Goal: Contribute content: Add original content to the website for others to see

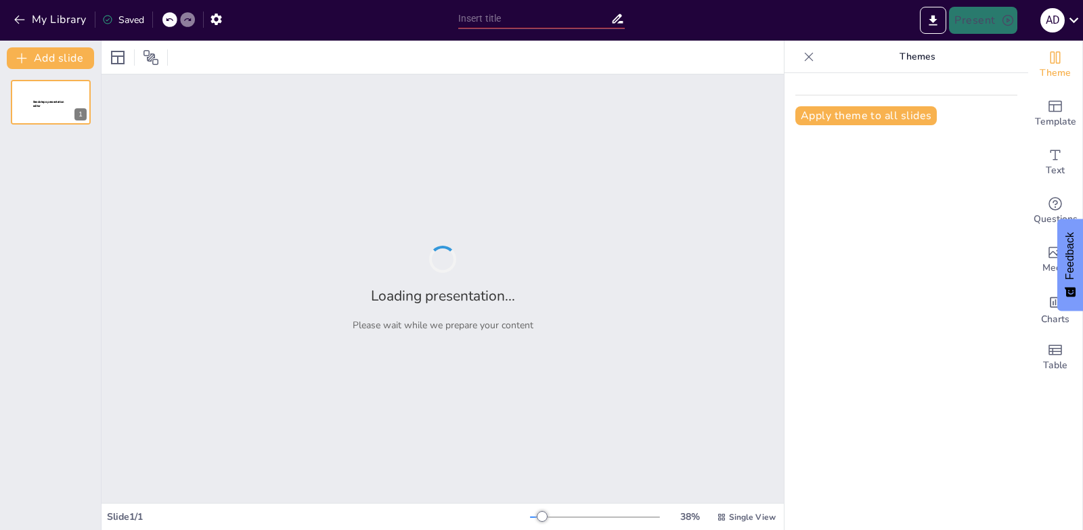
type input "Análisis Integral de la Gestión Administrativa en Mega Servicio del Huila"
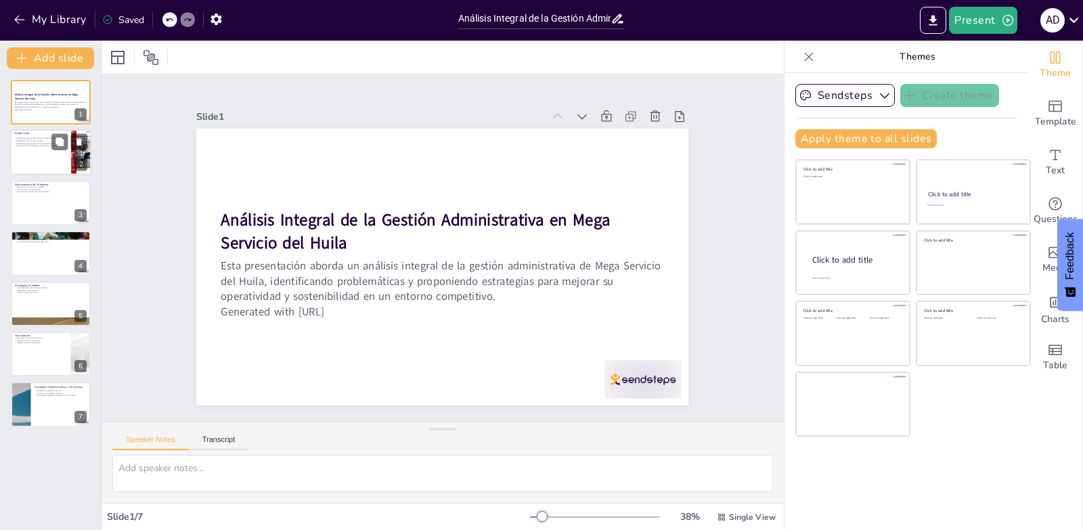
click at [53, 150] on div at bounding box center [50, 153] width 81 height 46
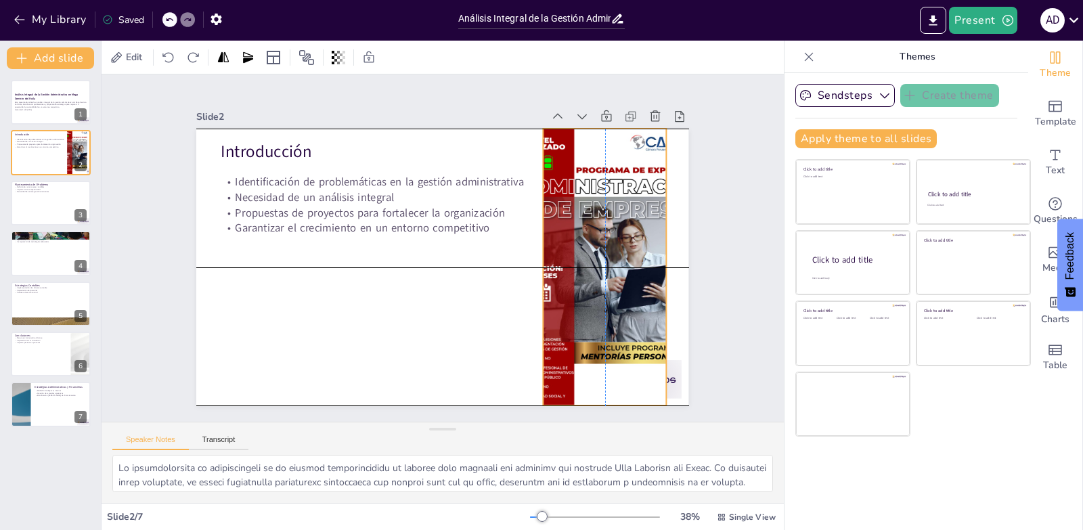
drag, startPoint x: 631, startPoint y: 292, endPoint x: 607, endPoint y: 293, distance: 24.4
click at [607, 293] on div at bounding box center [583, 330] width 303 height 337
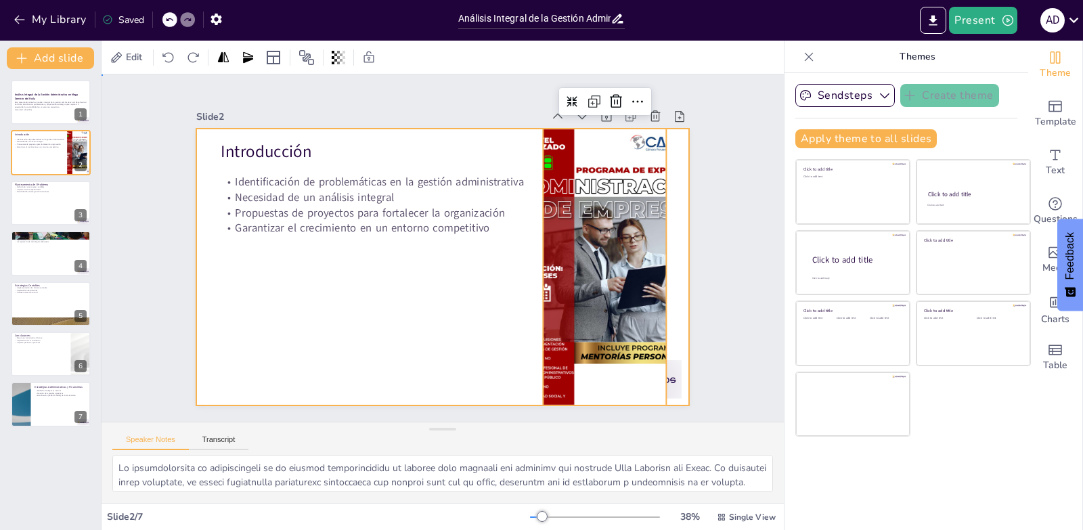
click at [424, 277] on div at bounding box center [435, 230] width 563 height 453
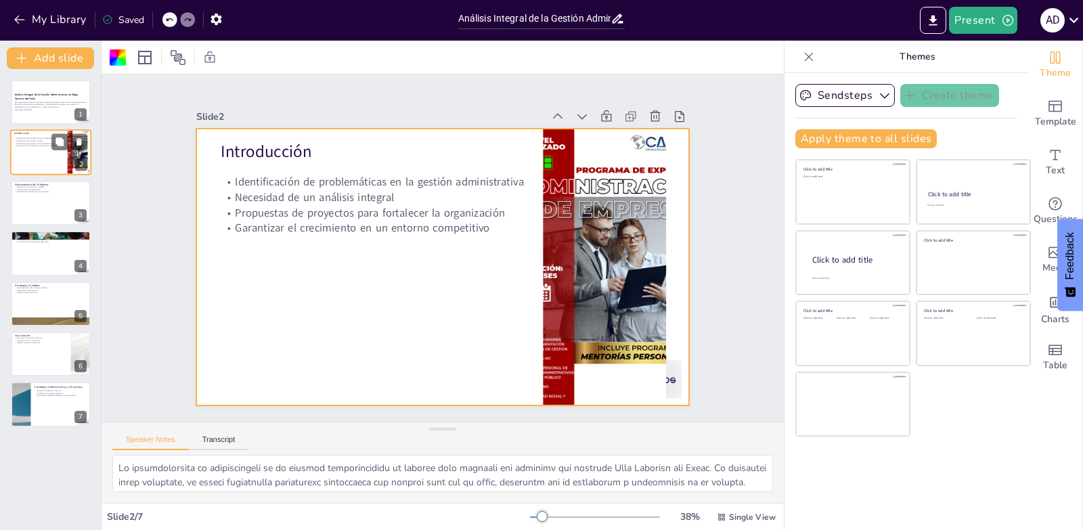
click at [39, 149] on div at bounding box center [50, 153] width 81 height 46
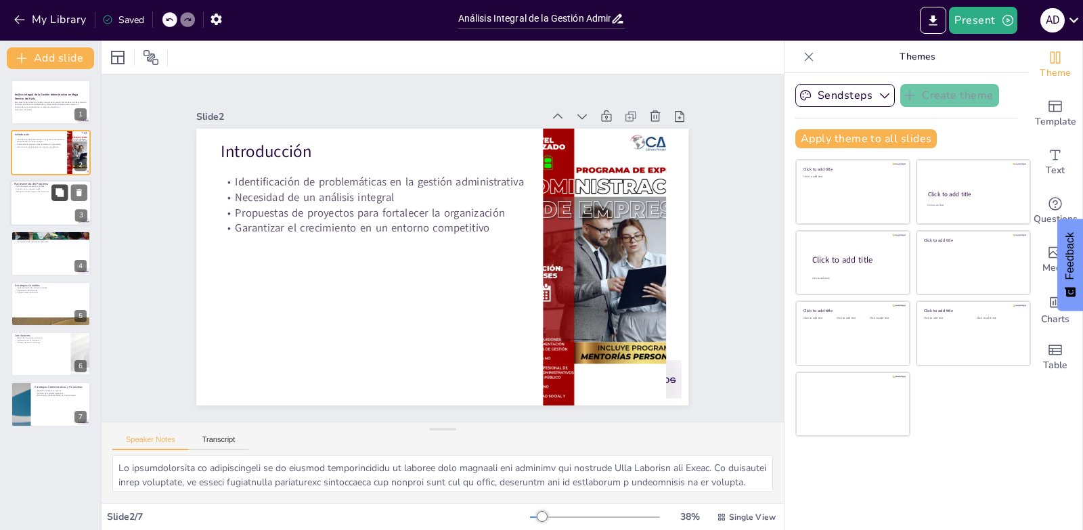
click at [56, 198] on button at bounding box center [59, 192] width 16 height 16
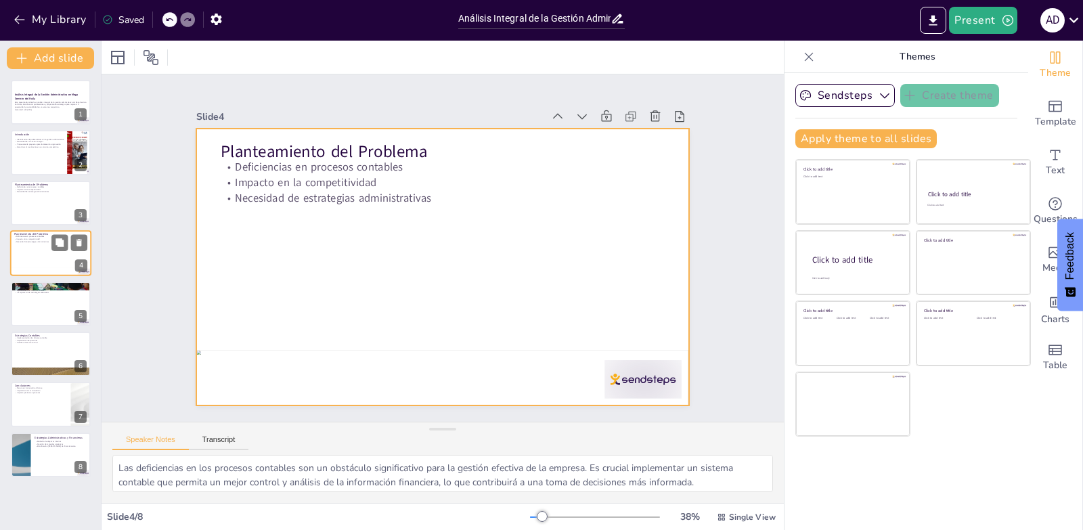
click at [58, 263] on div at bounding box center [50, 253] width 81 height 46
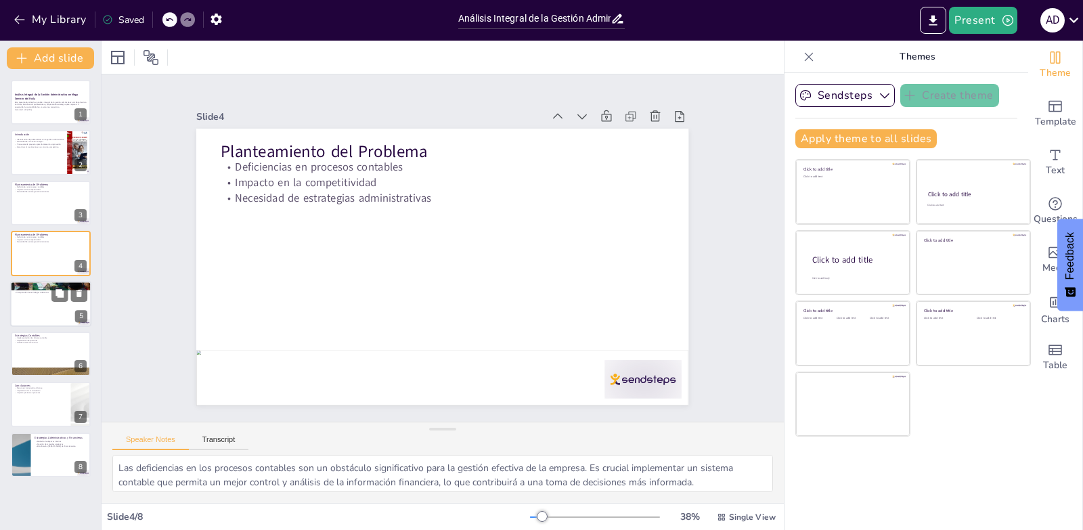
click at [68, 309] on div at bounding box center [50, 304] width 81 height 46
type textarea "El diseño de estrategias de gestión administrativa es esencial para garantizar …"
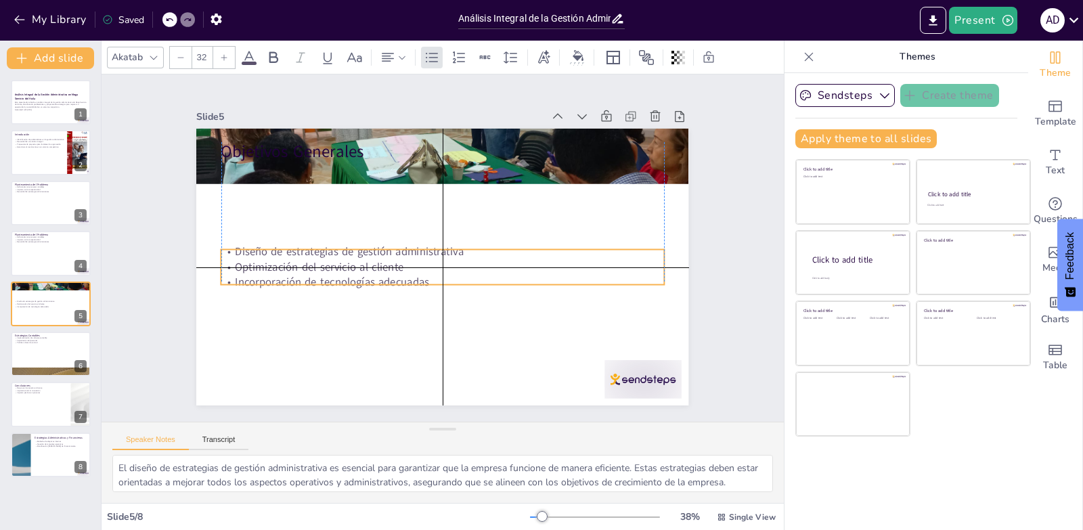
drag, startPoint x: 286, startPoint y: 169, endPoint x: 284, endPoint y: 250, distance: 81.3
click at [286, 250] on p "Diseño de estrategias de gestión administrativa" at bounding box center [440, 250] width 308 height 339
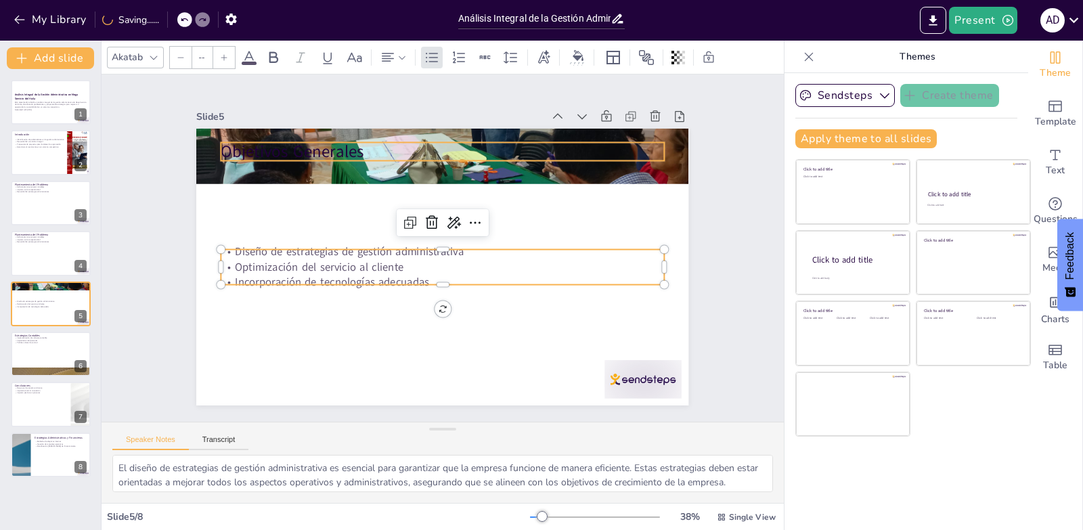
type input "48"
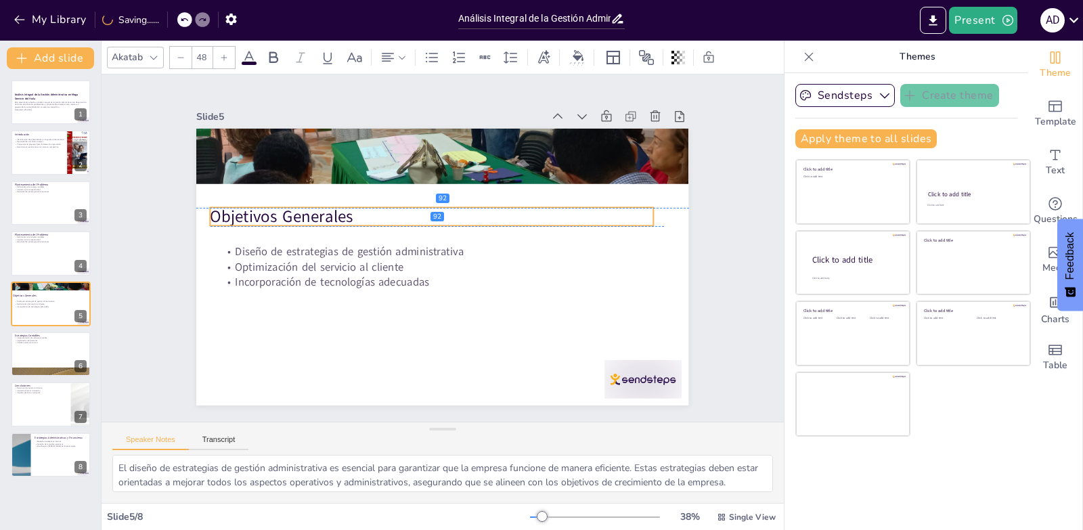
drag, startPoint x: 292, startPoint y: 155, endPoint x: 282, endPoint y: 221, distance: 67.2
click at [438, 221] on p "Objetivos Generales" at bounding box center [472, 234] width 69 height 443
click at [40, 350] on div at bounding box center [50, 354] width 81 height 46
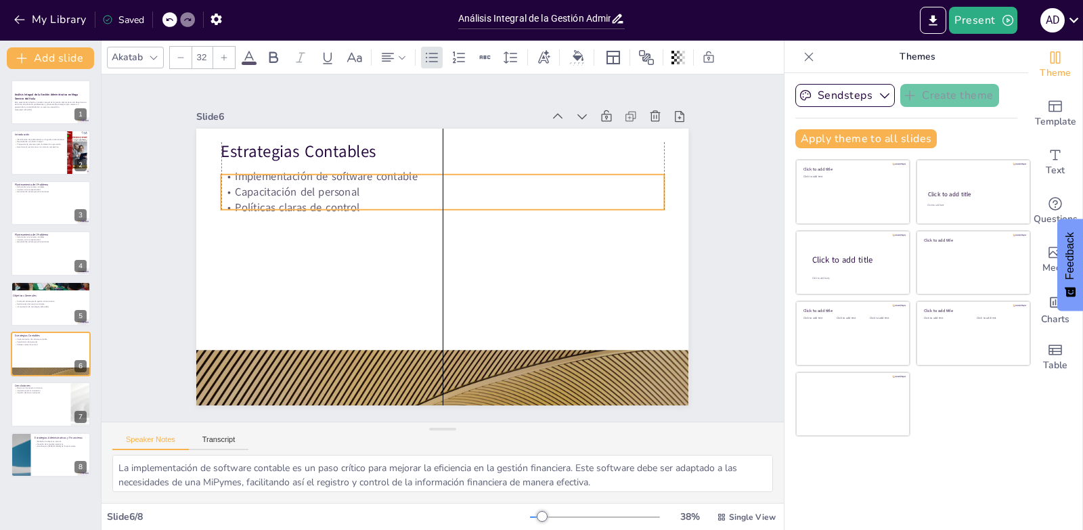
drag, startPoint x: 346, startPoint y: 185, endPoint x: 347, endPoint y: 194, distance: 9.6
click at [347, 194] on p "Capacitación del personal" at bounding box center [460, 195] width 426 height 152
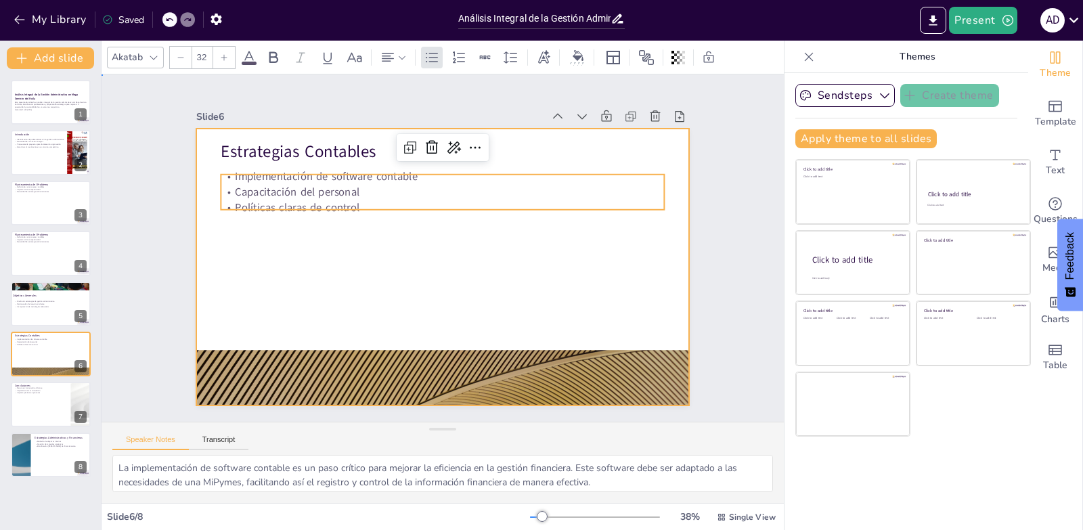
click at [388, 285] on div at bounding box center [425, 240] width 453 height 563
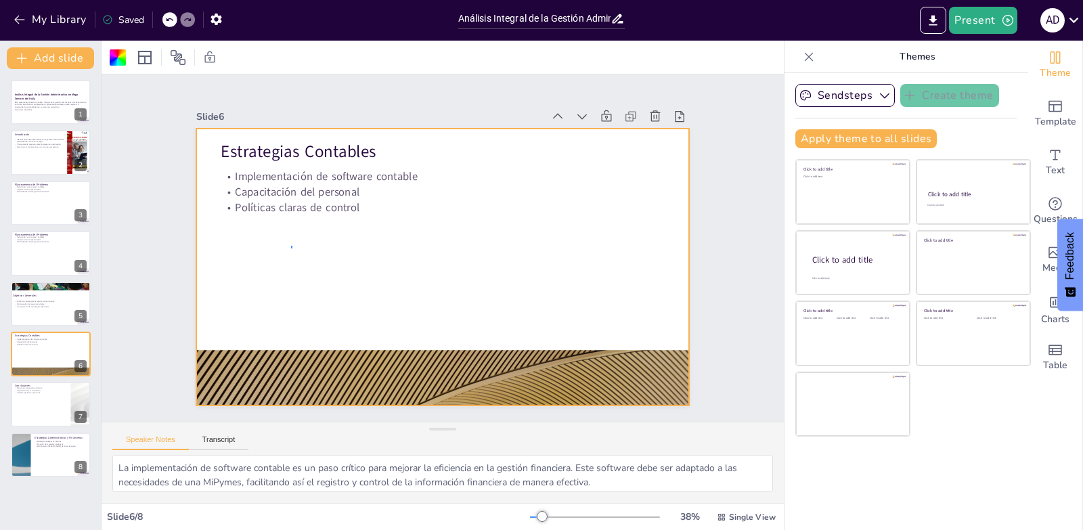
click at [291, 248] on div at bounding box center [429, 263] width 551 height 536
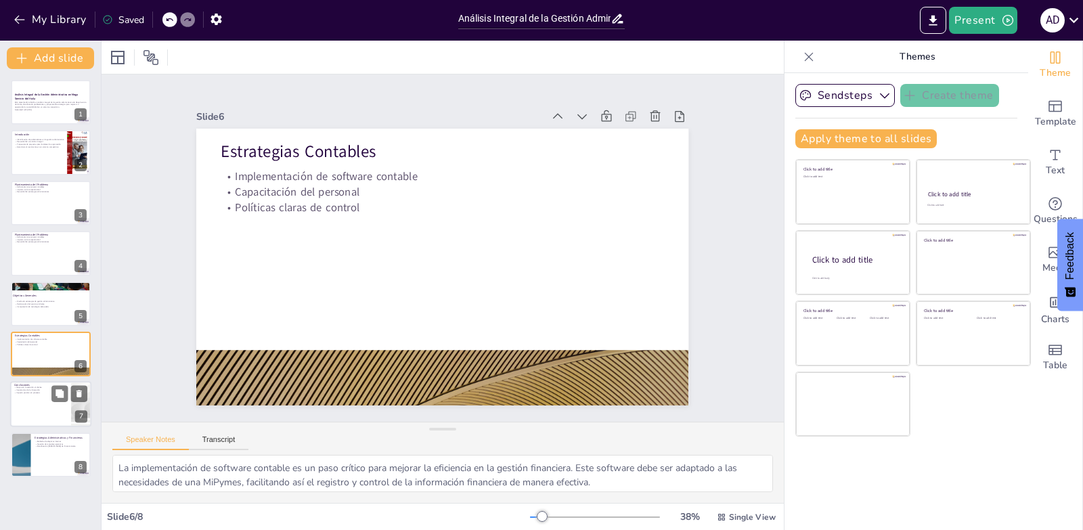
click at [46, 415] on div at bounding box center [50, 405] width 81 height 46
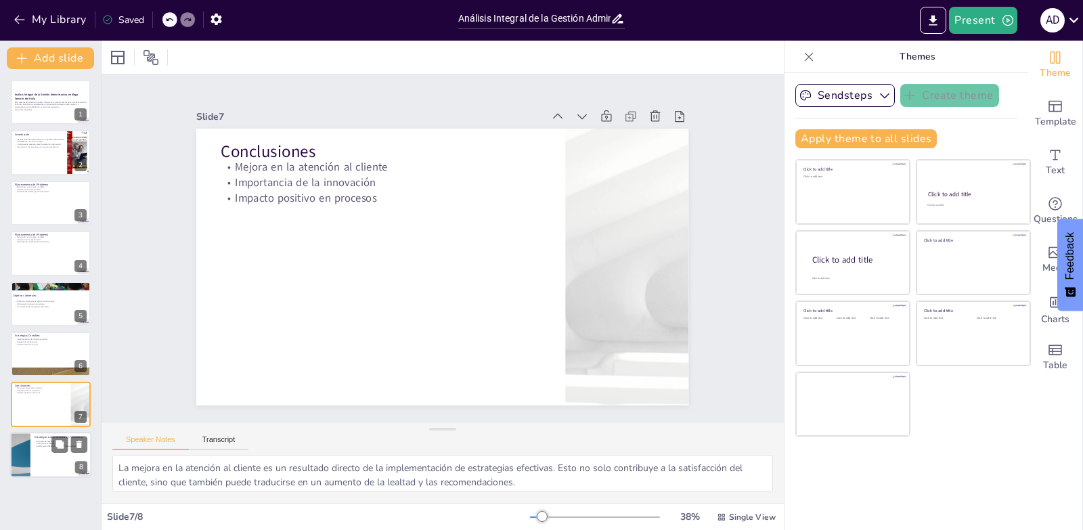
click at [35, 442] on p "Creación de manuales operativos" at bounding box center [61, 443] width 53 height 3
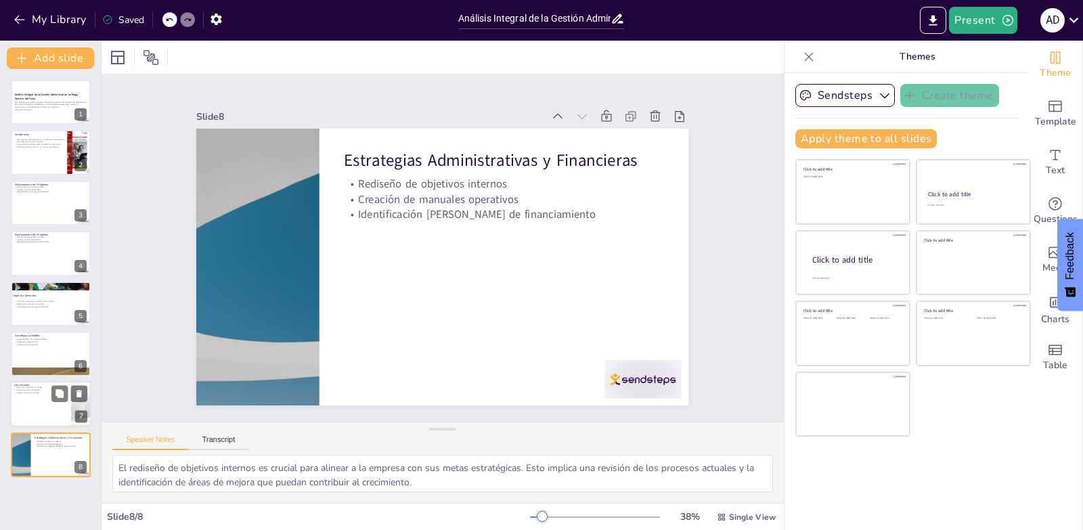
click at [24, 391] on p "Importancia de la innovación" at bounding box center [40, 390] width 53 height 3
type textarea "La mejora en la atención al cliente es un resultado directo de la implementació…"
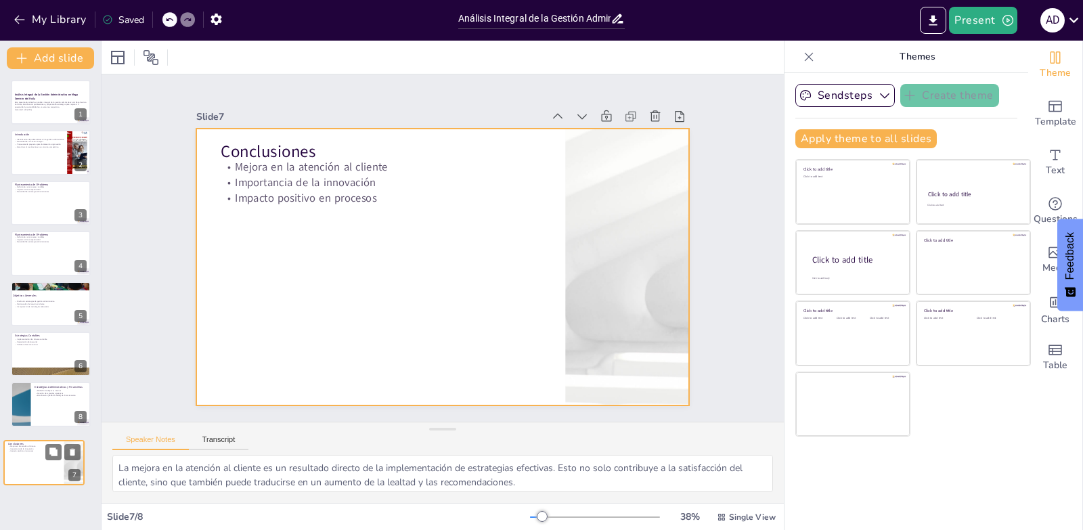
drag, startPoint x: 42, startPoint y: 393, endPoint x: 35, endPoint y: 461, distance: 68.0
click at [35, 440] on div "Conclusiones Mejora en la atención al cliente Importancia de la innovación Impa…" at bounding box center [44, 440] width 80 height 0
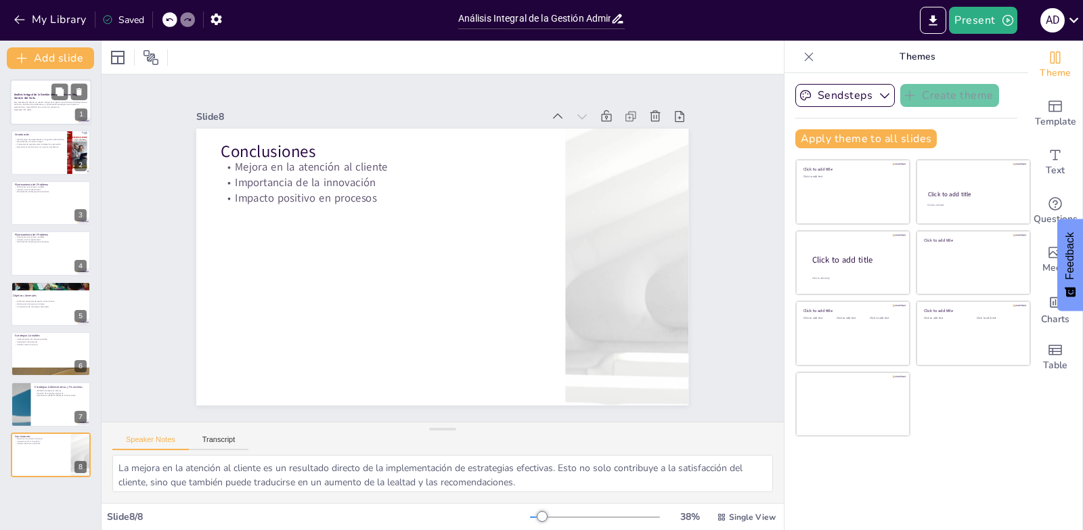
click at [40, 101] on p "Esta presentación aborda un análisis integral de la gestión administrativa de M…" at bounding box center [50, 104] width 73 height 7
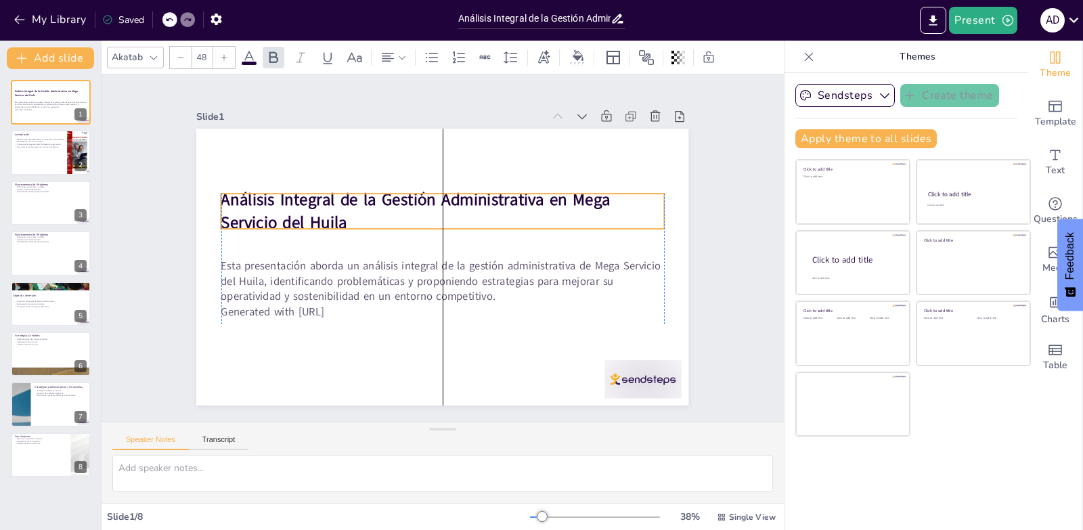
drag, startPoint x: 368, startPoint y: 227, endPoint x: 368, endPoint y: 206, distance: 20.3
click at [368, 206] on p "Análisis Integral de la Gestión Administrativa en Mega Servicio del Huila" at bounding box center [457, 215] width 423 height 222
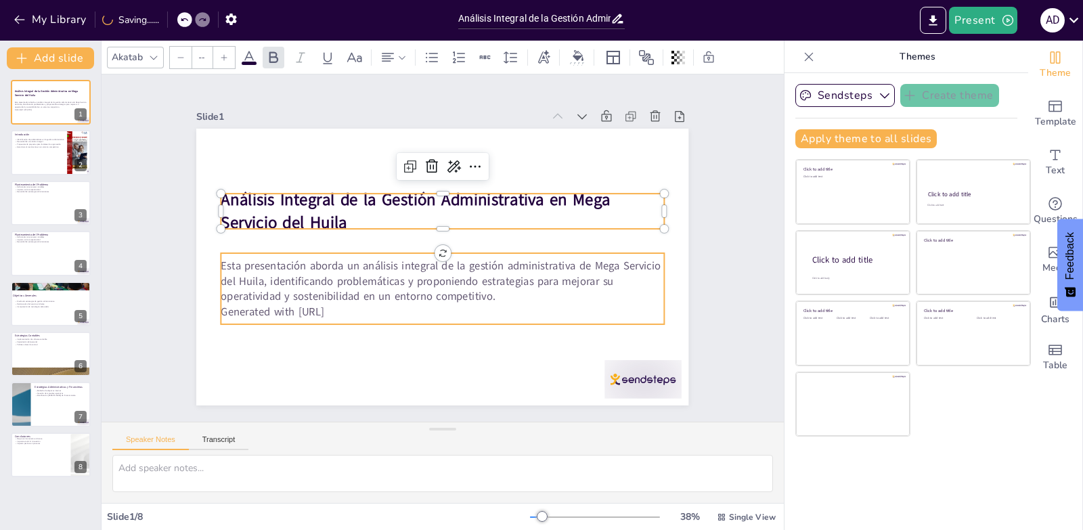
type input "32"
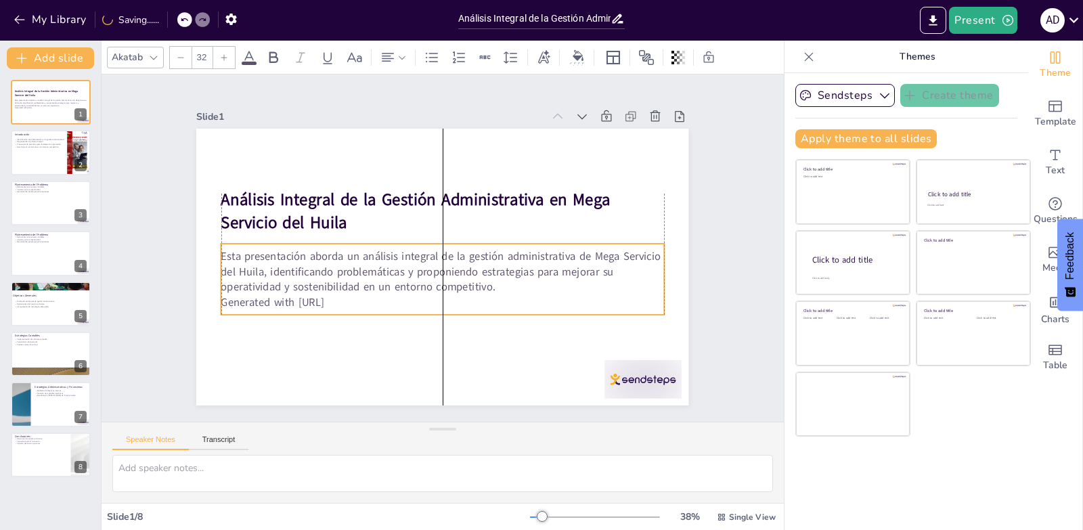
drag, startPoint x: 322, startPoint y: 288, endPoint x: 324, endPoint y: 278, distance: 9.9
click at [374, 278] on p "Esta presentación aborda un análisis integral de la gestión administrativa de M…" at bounding box center [420, 250] width 92 height 445
click at [35, 154] on div at bounding box center [50, 153] width 81 height 46
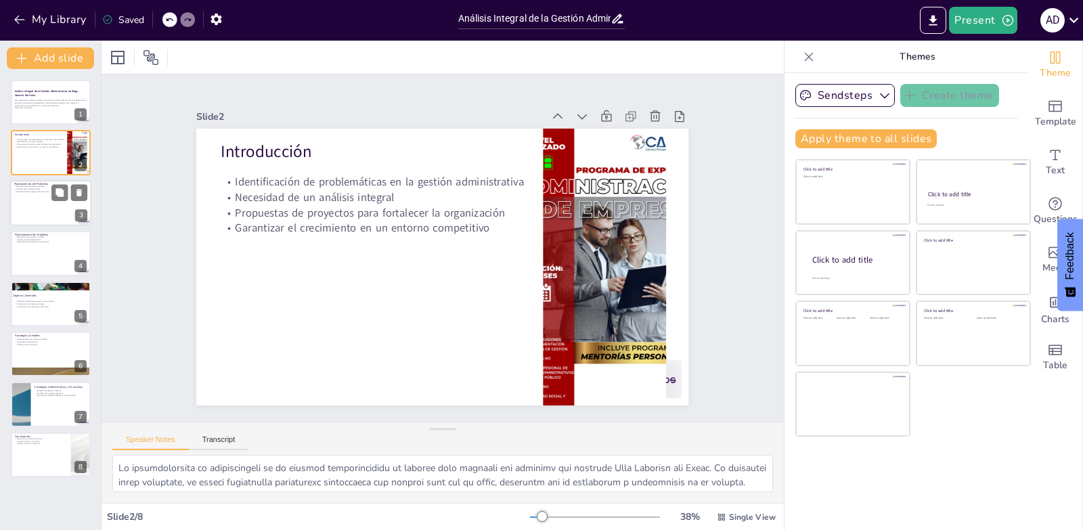
click at [28, 197] on div at bounding box center [50, 203] width 81 height 46
type textarea "Las deficiencias en los procesos contables son un obstáculo significativo para …"
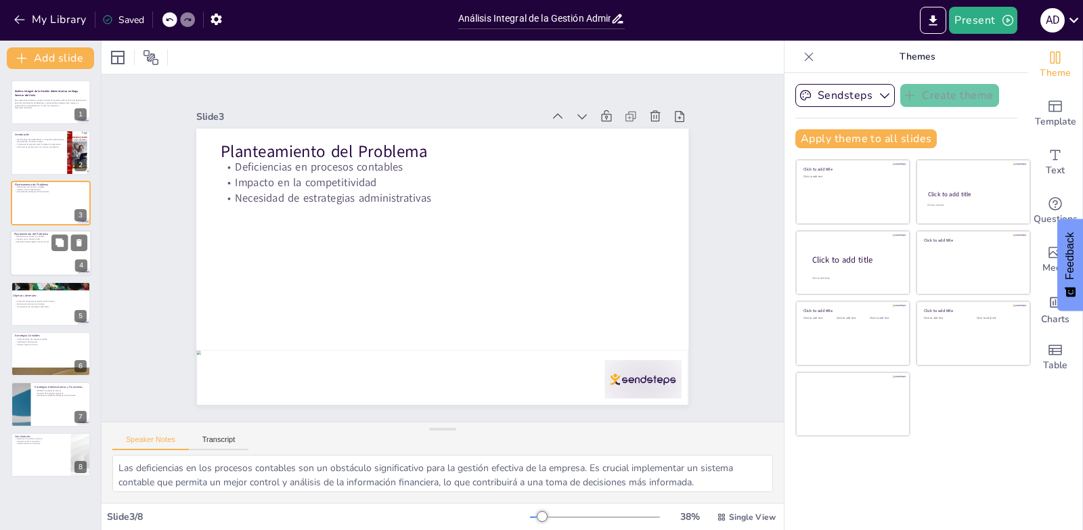
click at [35, 248] on div at bounding box center [50, 253] width 81 height 46
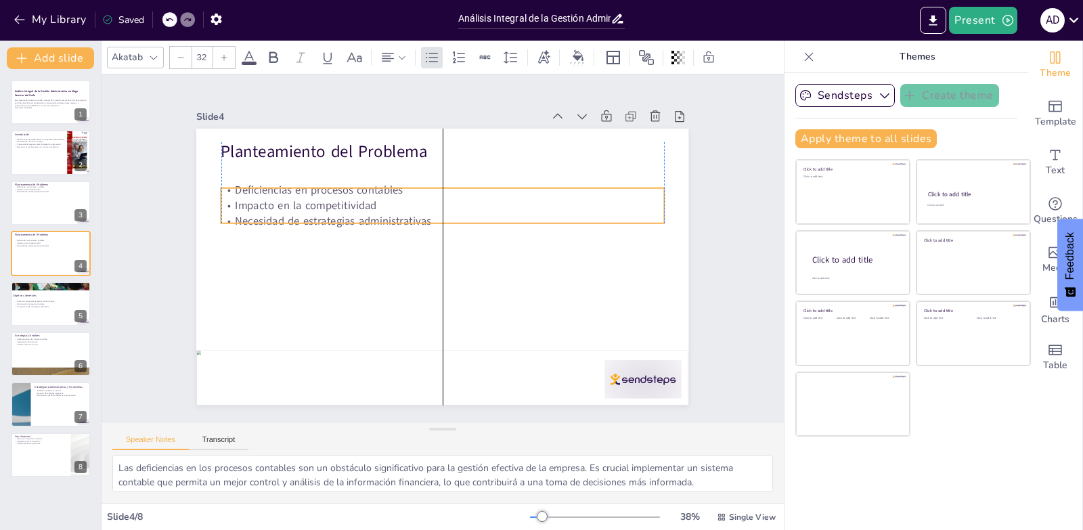
drag, startPoint x: 294, startPoint y: 174, endPoint x: 297, endPoint y: 197, distance: 23.2
click at [301, 197] on p "Impacto en la competitividad" at bounding box center [470, 216] width 339 height 308
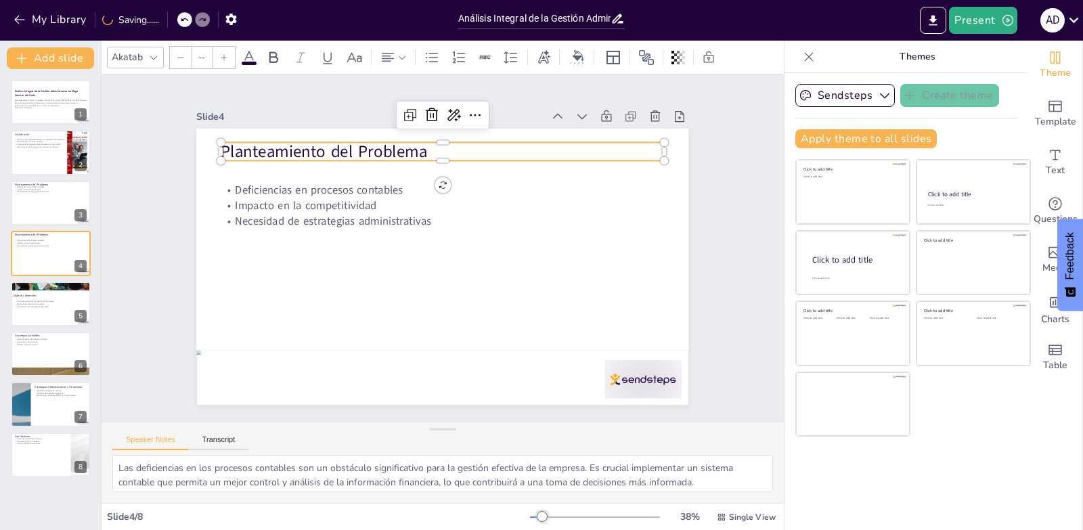
type input "48"
click at [310, 236] on p "Planteamiento del Problema" at bounding box center [482, 336] width 414 height 201
click at [37, 298] on div at bounding box center [50, 304] width 81 height 46
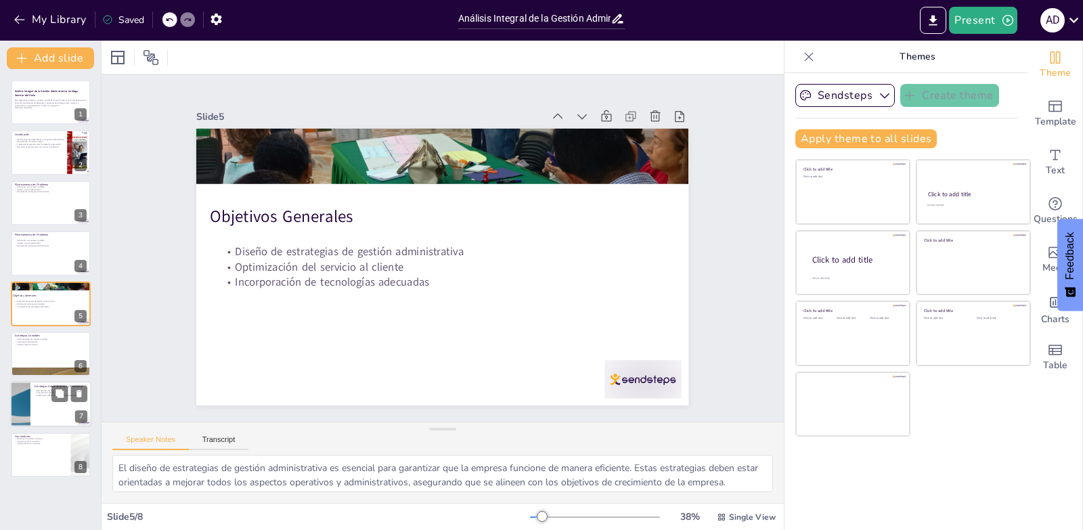
click at [26, 391] on div at bounding box center [20, 405] width 81 height 46
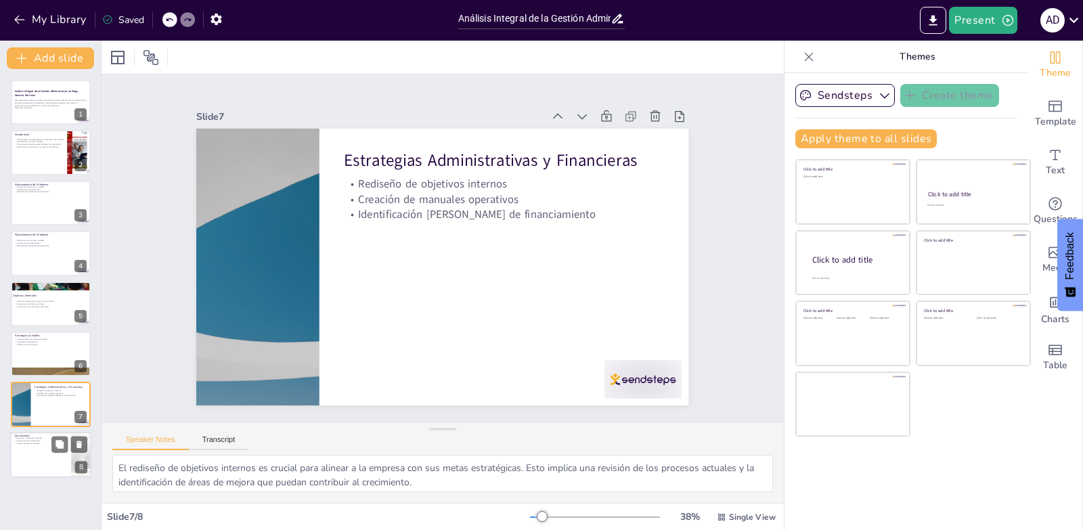
click at [39, 441] on p "Importancia de la innovación" at bounding box center [40, 440] width 53 height 3
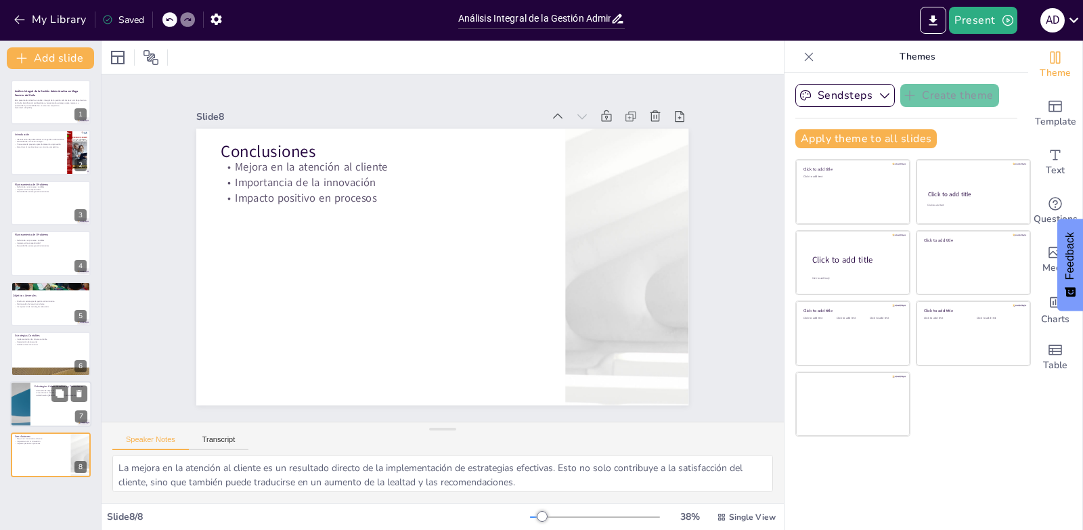
click at [24, 407] on div at bounding box center [20, 405] width 81 height 46
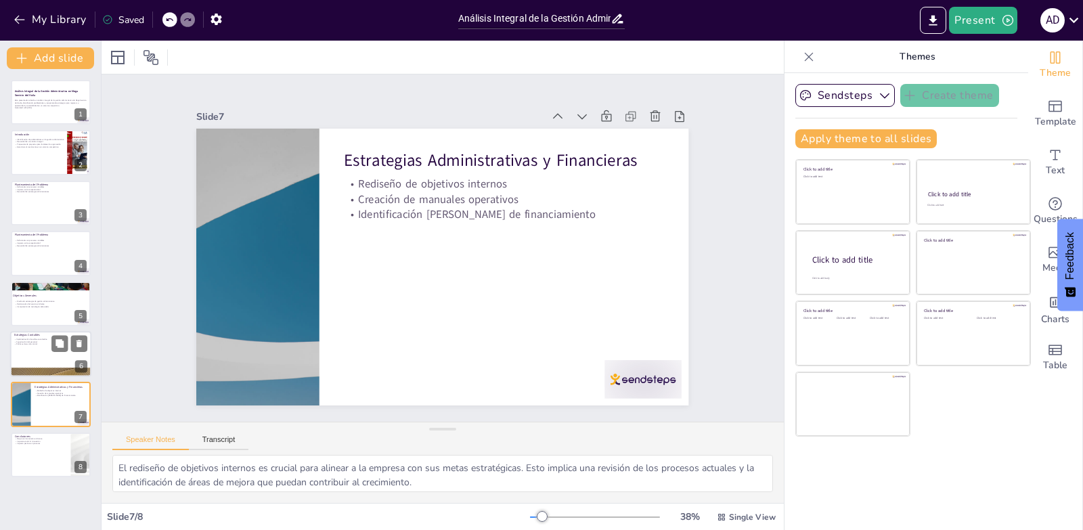
click at [37, 338] on p "Implementación de software contable" at bounding box center [50, 339] width 73 height 3
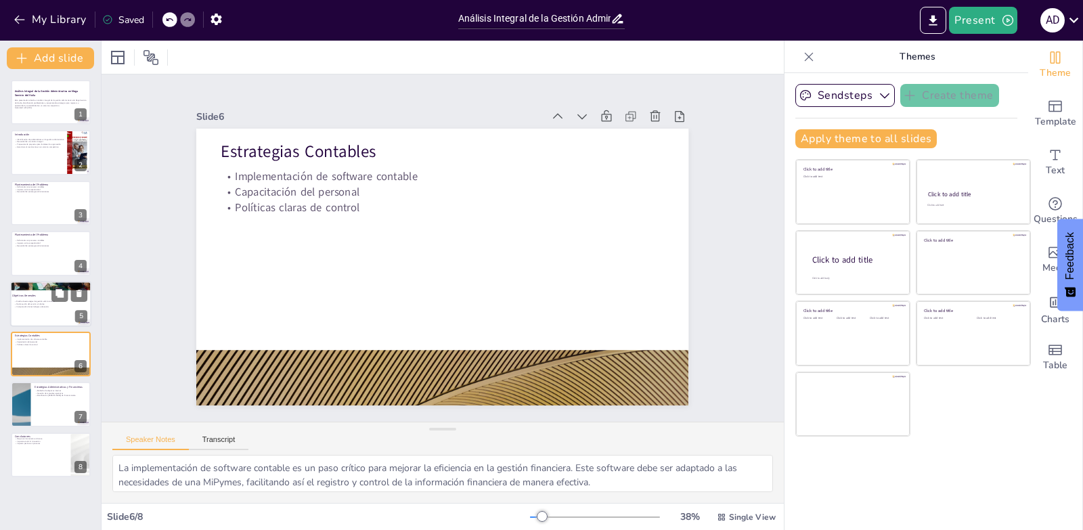
drag, startPoint x: 30, startPoint y: 304, endPoint x: 30, endPoint y: 258, distance: 46.0
click at [30, 303] on p "Optimización del servicio al cliente" at bounding box center [50, 304] width 73 height 3
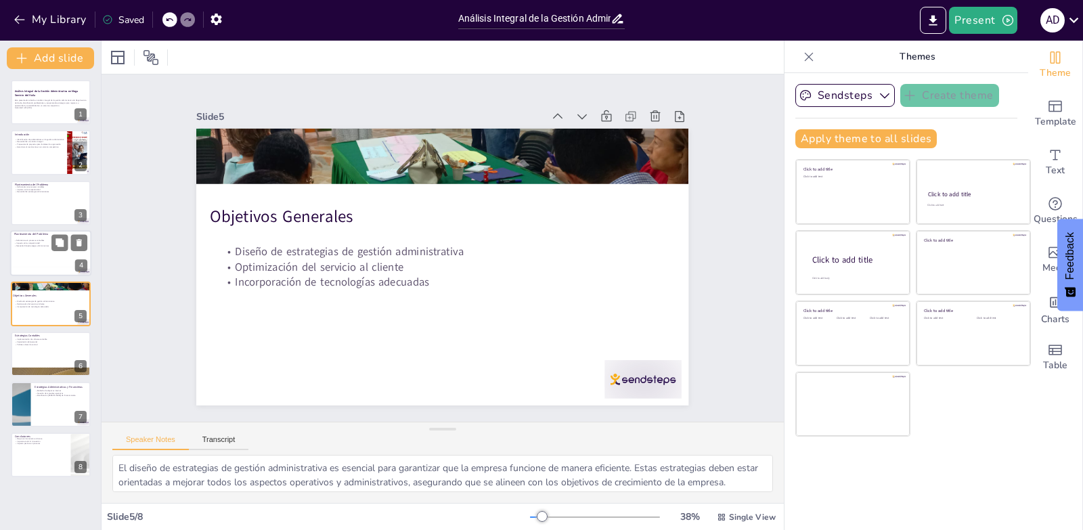
click at [30, 257] on div at bounding box center [50, 253] width 81 height 46
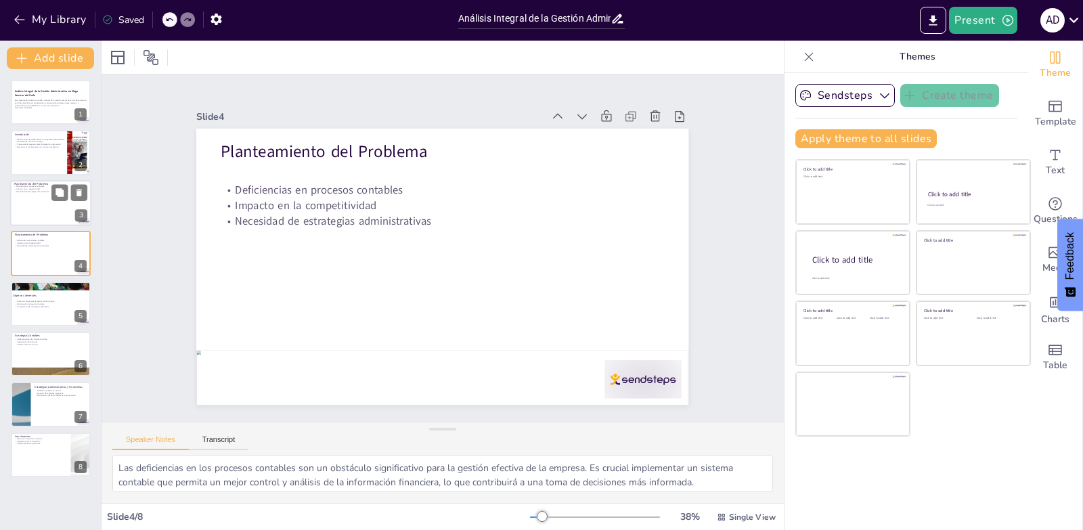
click at [39, 216] on div at bounding box center [50, 203] width 81 height 46
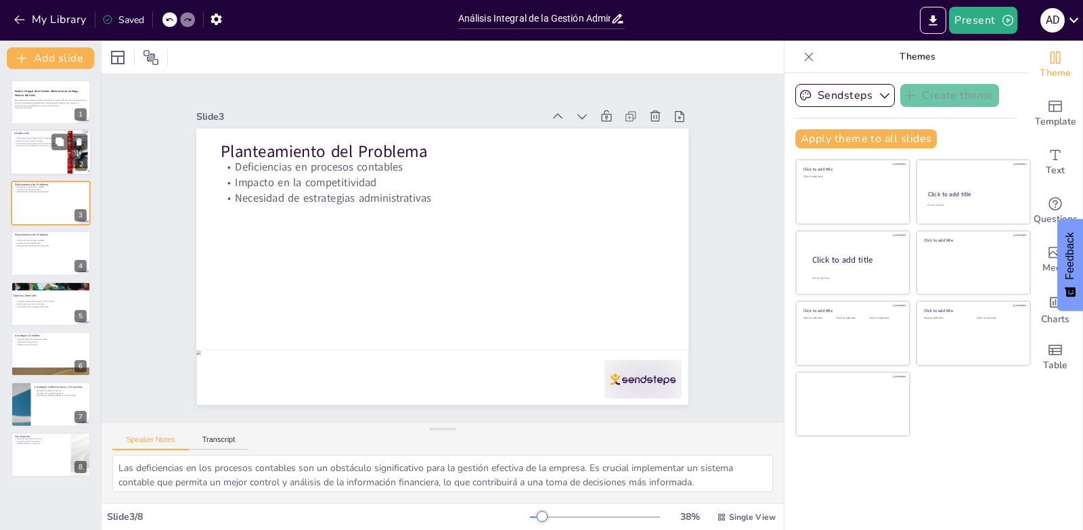
click at [27, 148] on div "Identificación de problemáticas en la gestión administrativa Necesidad de un an…" at bounding box center [40, 143] width 53 height 14
type textarea "Lo ipsumdolorsita co adipiscingeli se do eiusmod temporincididu ut laboree dolo…"
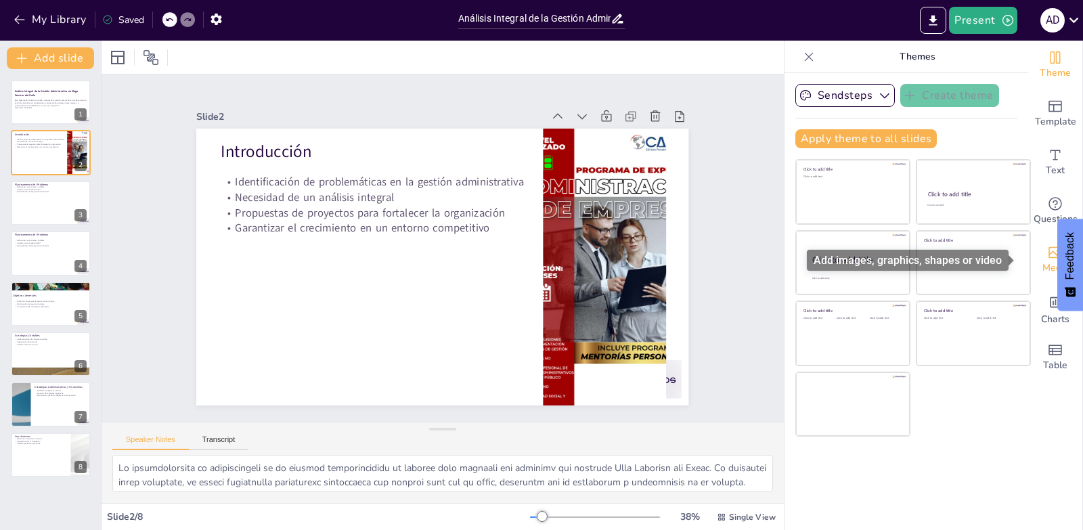
click at [1048, 272] on span "Media" at bounding box center [1056, 268] width 26 height 15
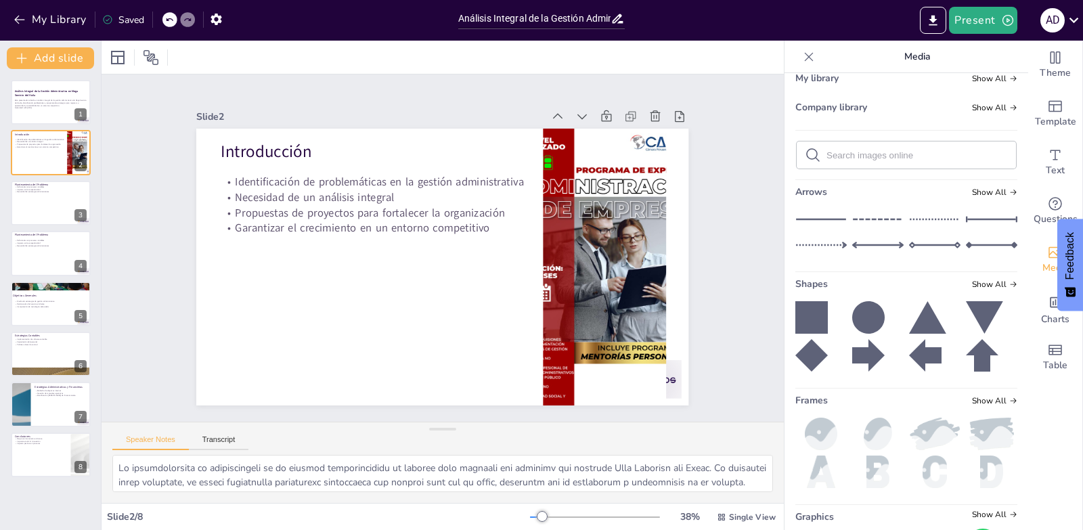
scroll to position [177, 0]
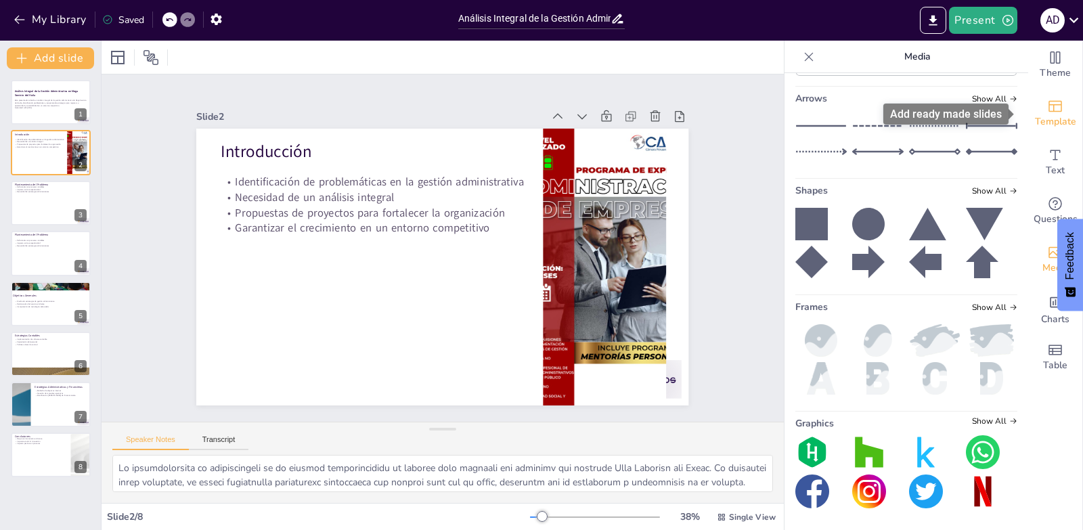
click at [1051, 123] on span "Template" at bounding box center [1055, 121] width 41 height 15
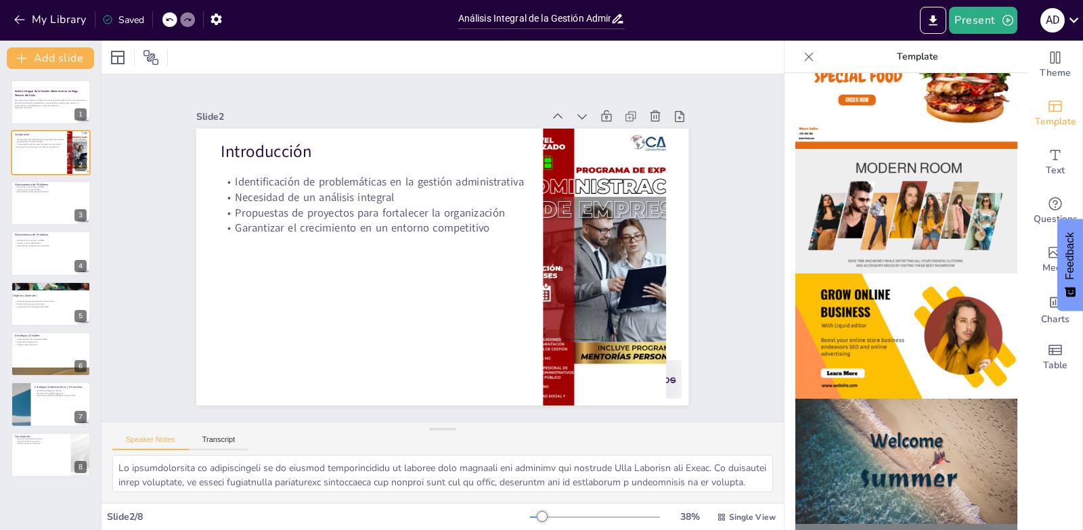
scroll to position [0, 0]
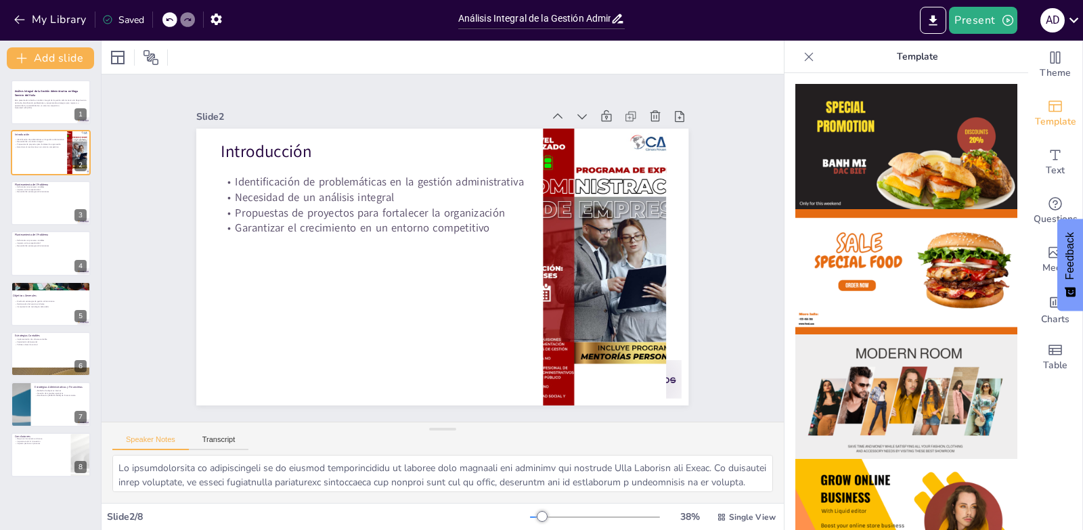
click at [802, 54] on icon at bounding box center [809, 57] width 14 height 14
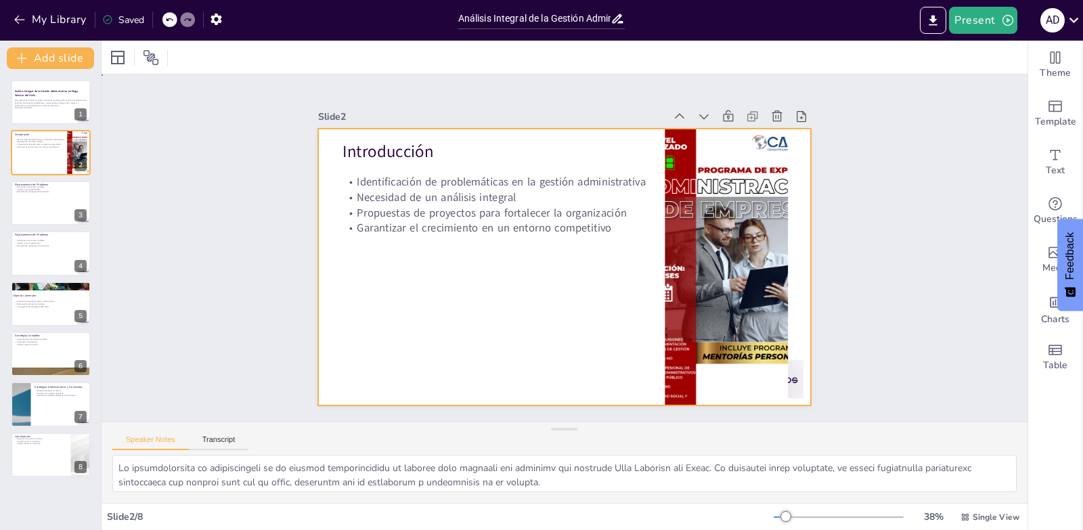
click at [448, 244] on div at bounding box center [564, 229] width 492 height 277
click at [1047, 110] on icon "Add ready made slides" at bounding box center [1055, 106] width 16 height 16
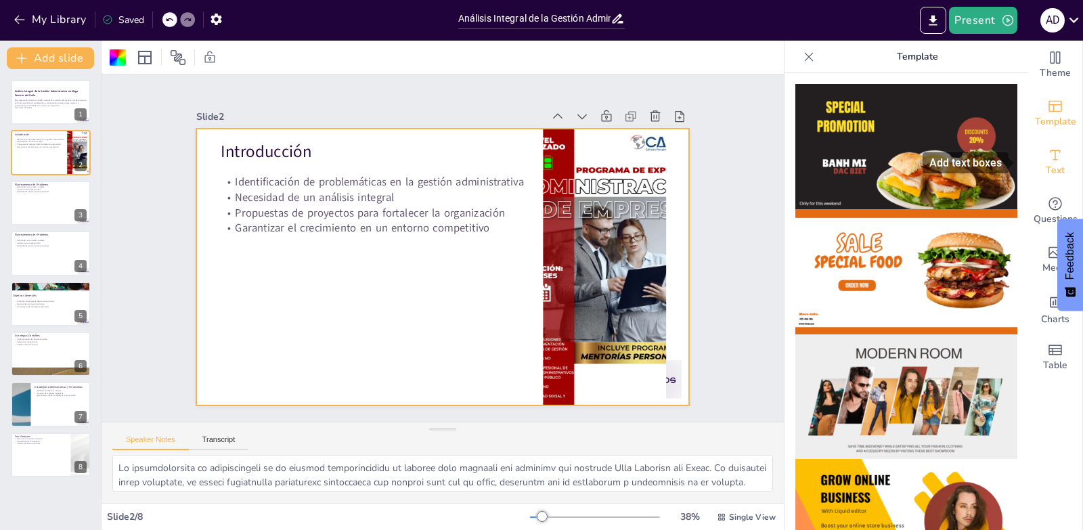
click at [1047, 166] on span "Text" at bounding box center [1055, 170] width 19 height 15
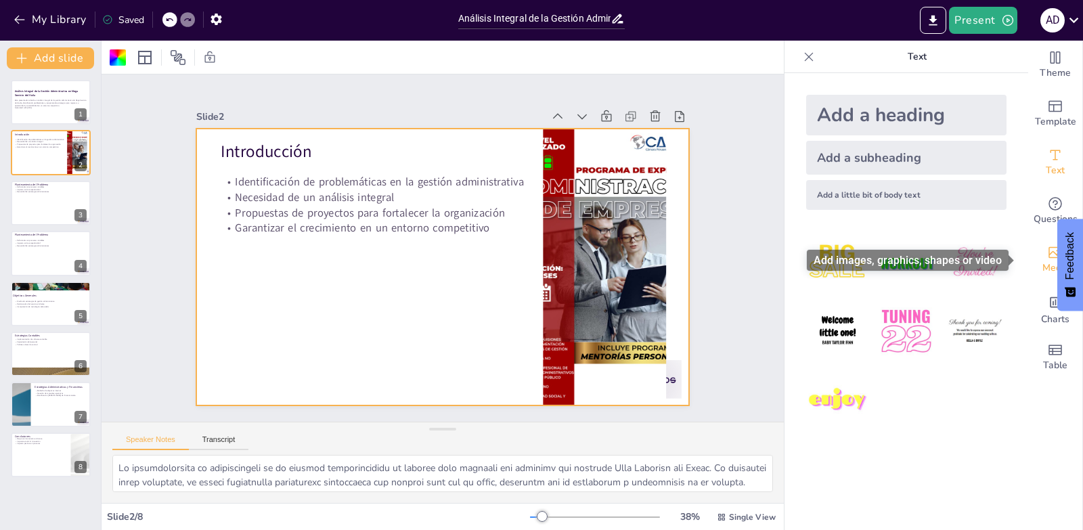
click at [1043, 265] on span "Media" at bounding box center [1056, 268] width 26 height 15
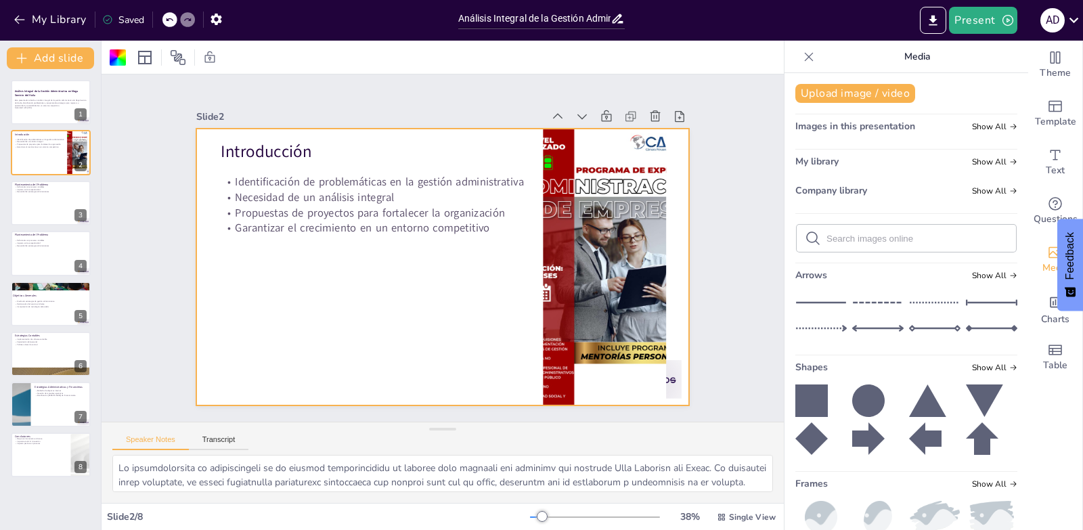
click at [861, 236] on input "text" at bounding box center [917, 239] width 181 height 10
click at [820, 162] on span "My library" at bounding box center [817, 161] width 43 height 13
click at [817, 191] on span "Company library" at bounding box center [832, 190] width 72 height 13
click at [1051, 317] on span "Charts" at bounding box center [1055, 319] width 28 height 15
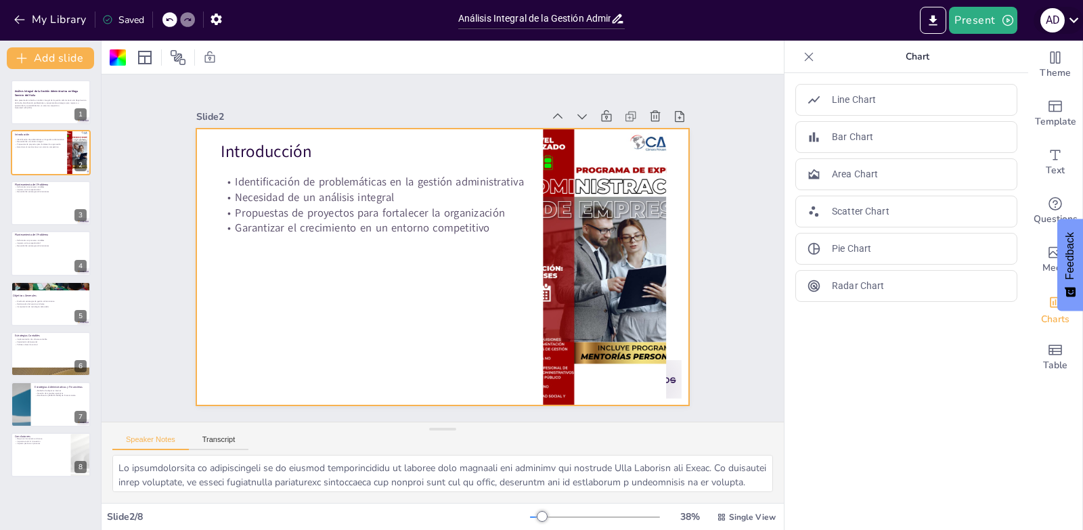
click at [1074, 26] on icon at bounding box center [1074, 20] width 18 height 18
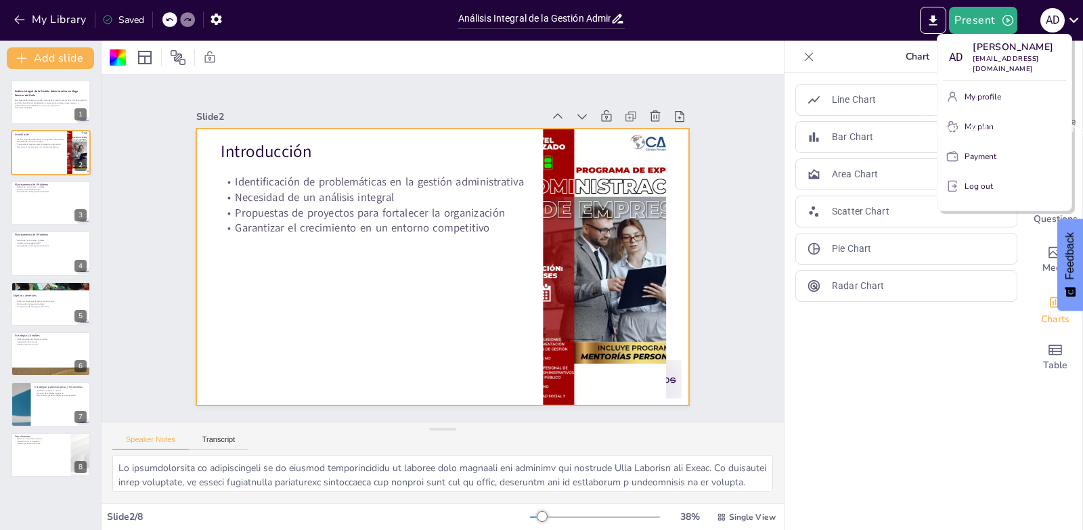
click at [995, 112] on div "[PERSON_NAME] [EMAIL_ADDRESS][DOMAIN_NAME]" at bounding box center [1023, 120] width 225 height 51
click at [988, 112] on div "[PERSON_NAME] [EMAIL_ADDRESS][DOMAIN_NAME]" at bounding box center [1023, 120] width 225 height 51
click at [985, 340] on div at bounding box center [541, 265] width 1083 height 530
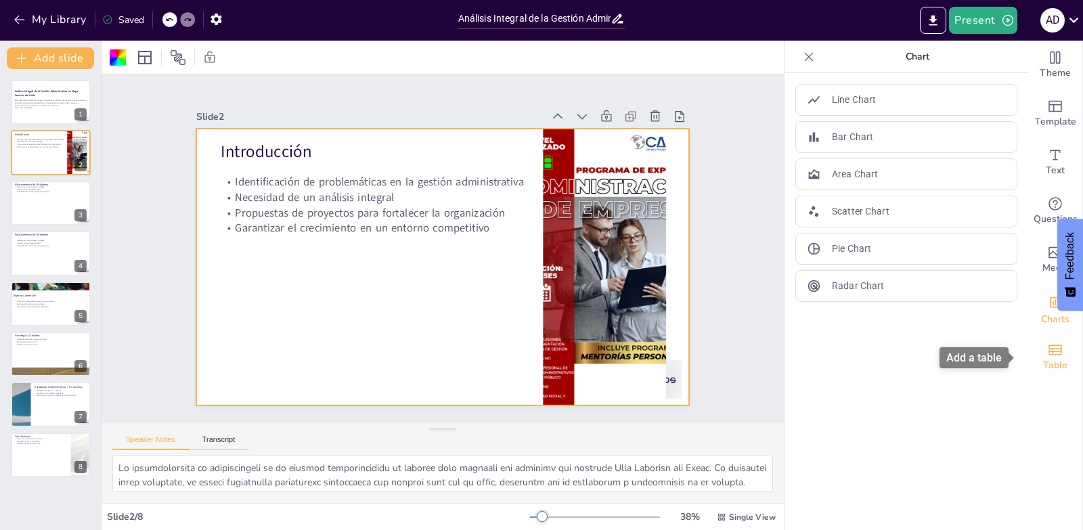
click at [1046, 358] on span "Table" at bounding box center [1055, 365] width 24 height 15
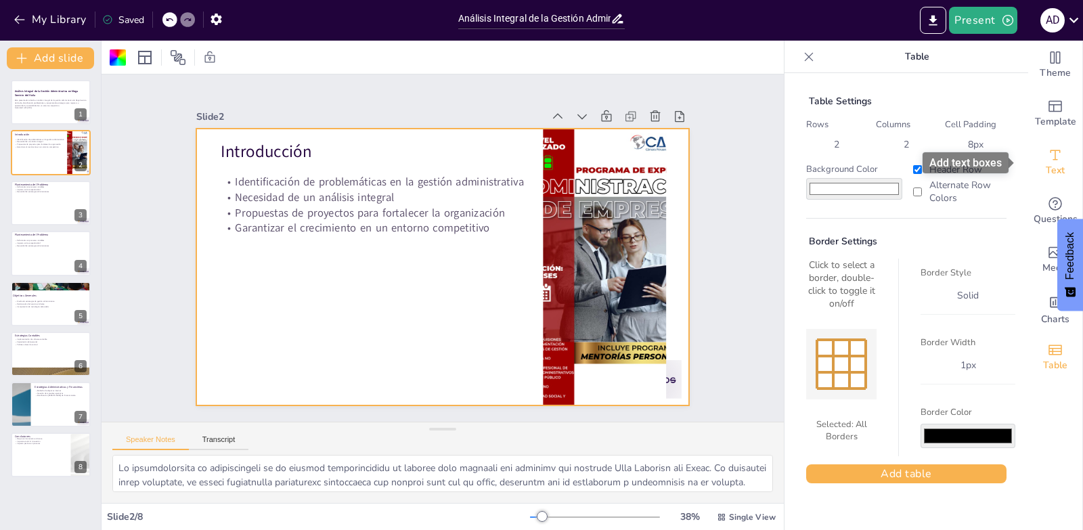
click at [1049, 154] on icon "Add text boxes" at bounding box center [1055, 155] width 16 height 16
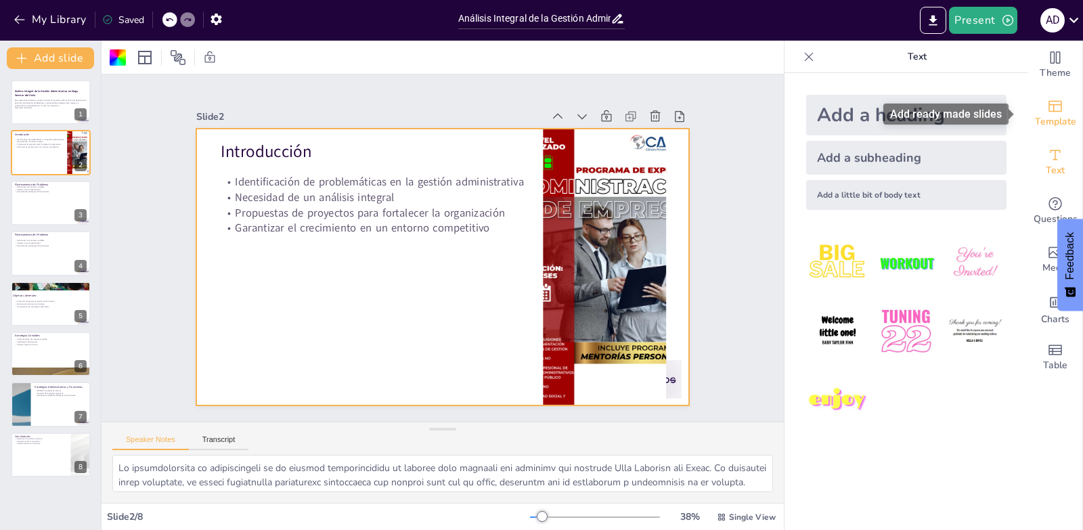
click at [1049, 114] on span "Template" at bounding box center [1055, 121] width 41 height 15
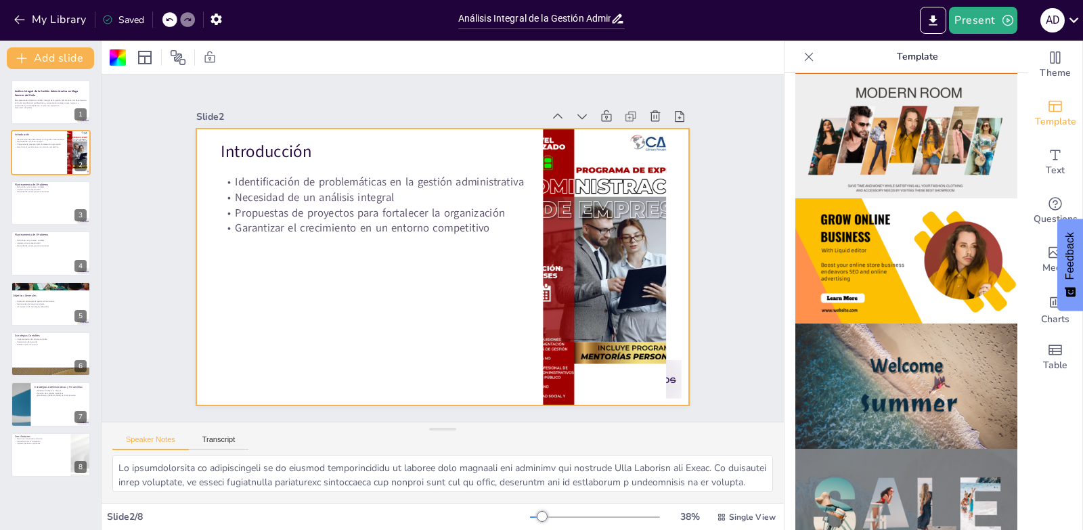
scroll to position [271, 0]
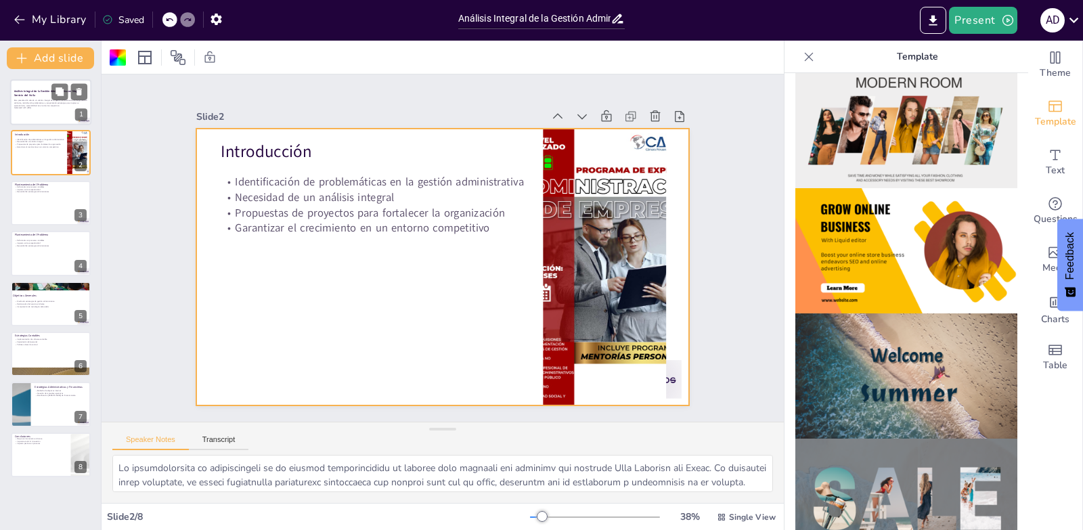
drag, startPoint x: 12, startPoint y: 89, endPoint x: 22, endPoint y: 93, distance: 11.6
click at [15, 79] on div "Análisis Integral de la Gestión Administrativa en Mega Servicio del Huila Esta …" at bounding box center [50, 79] width 81 height 0
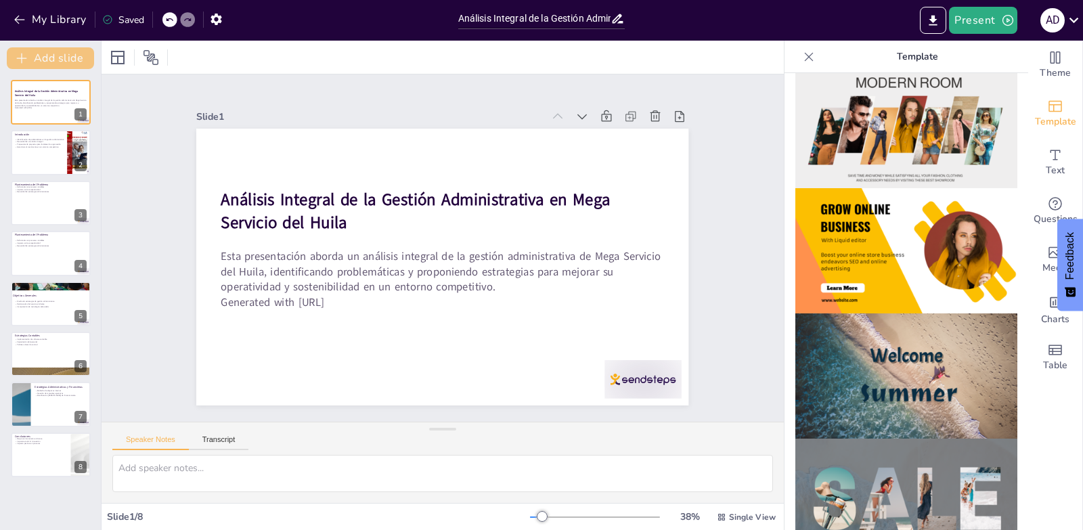
click at [78, 52] on button "Add slide" at bounding box center [50, 58] width 87 height 22
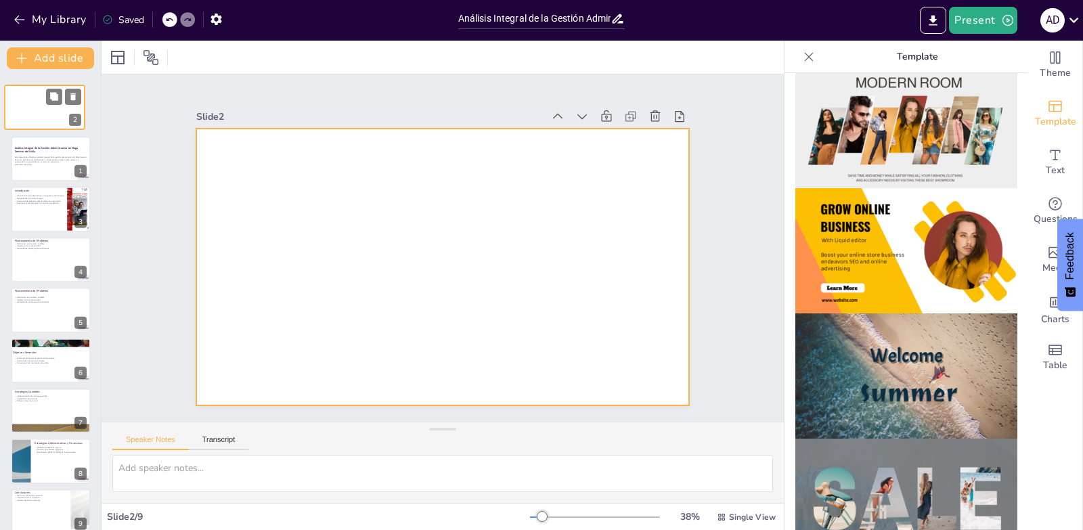
drag, startPoint x: 49, startPoint y: 154, endPoint x: 43, endPoint y: 98, distance: 55.9
click at [43, 98] on div at bounding box center [45, 107] width 80 height 45
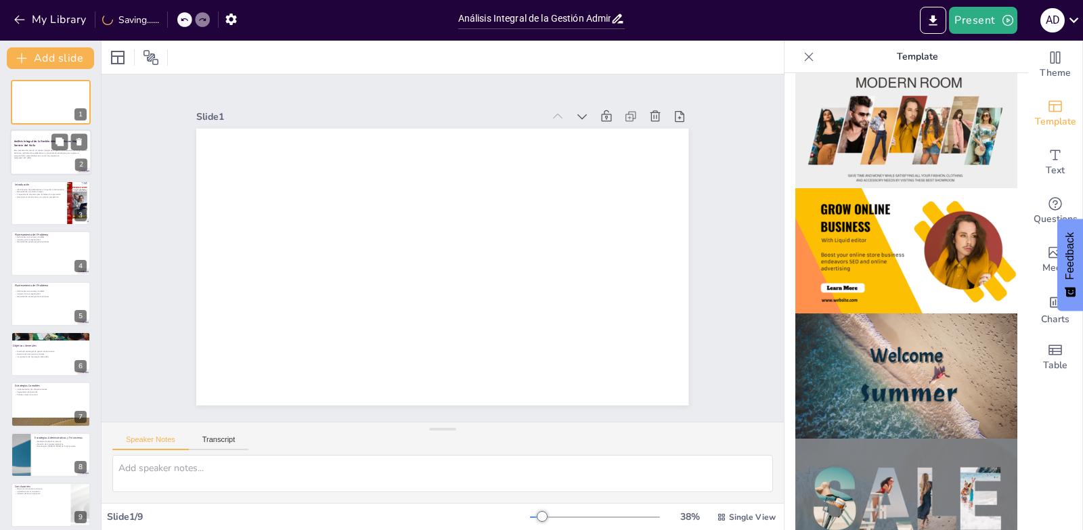
click at [26, 139] on strong "Análisis Integral de la Gestión Administrativa en Mega Servicio del Huila" at bounding box center [46, 142] width 64 height 7
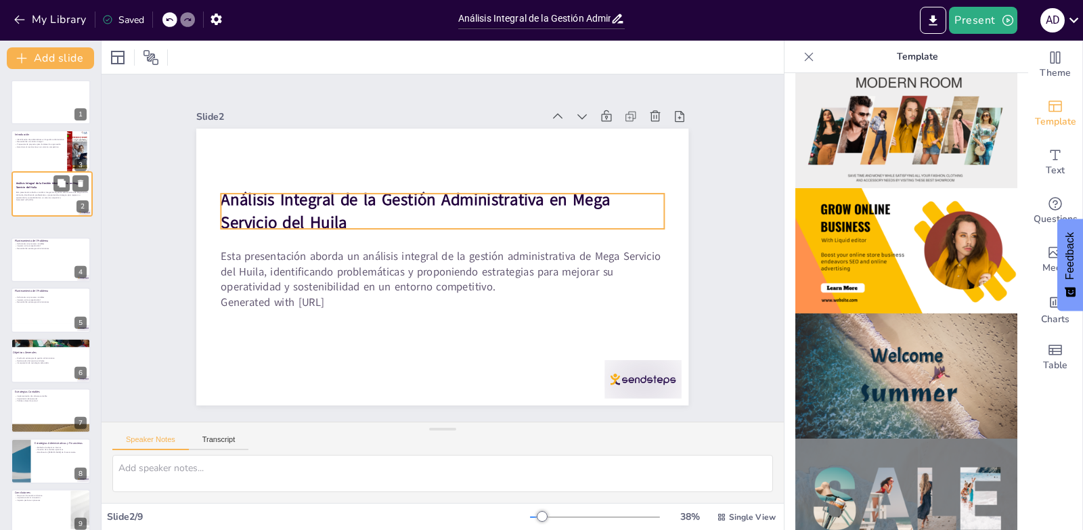
drag, startPoint x: 32, startPoint y: 143, endPoint x: 33, endPoint y: 188, distance: 44.7
click at [33, 188] on strong "Análisis Integral de la Gestión Administrativa en Mega Servicio del Huila" at bounding box center [47, 184] width 63 height 7
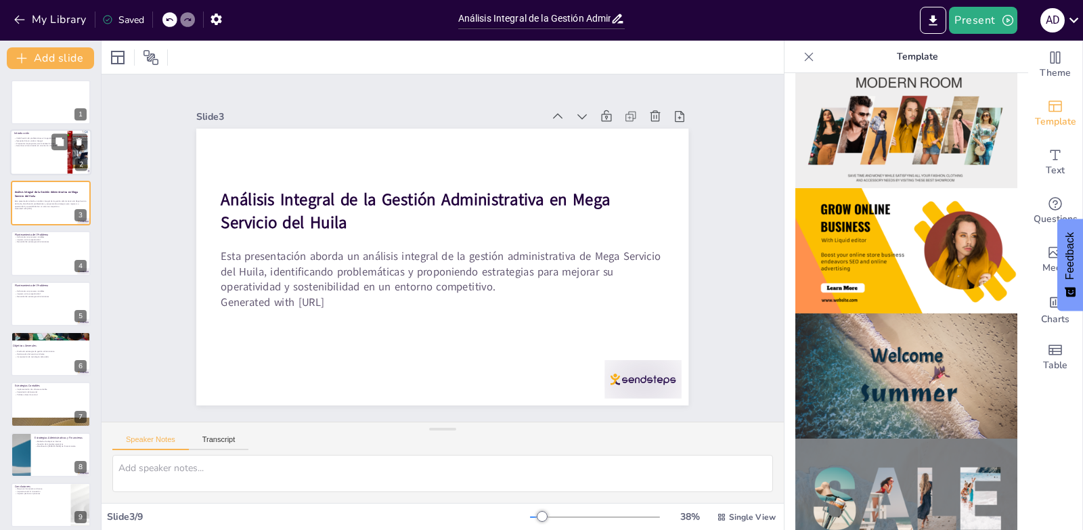
click at [32, 140] on p "Necesidad de un análisis integral" at bounding box center [40, 141] width 53 height 3
type textarea "Lo ipsumdolorsita co adipiscingeli se do eiusmod temporincididu ut laboree dolo…"
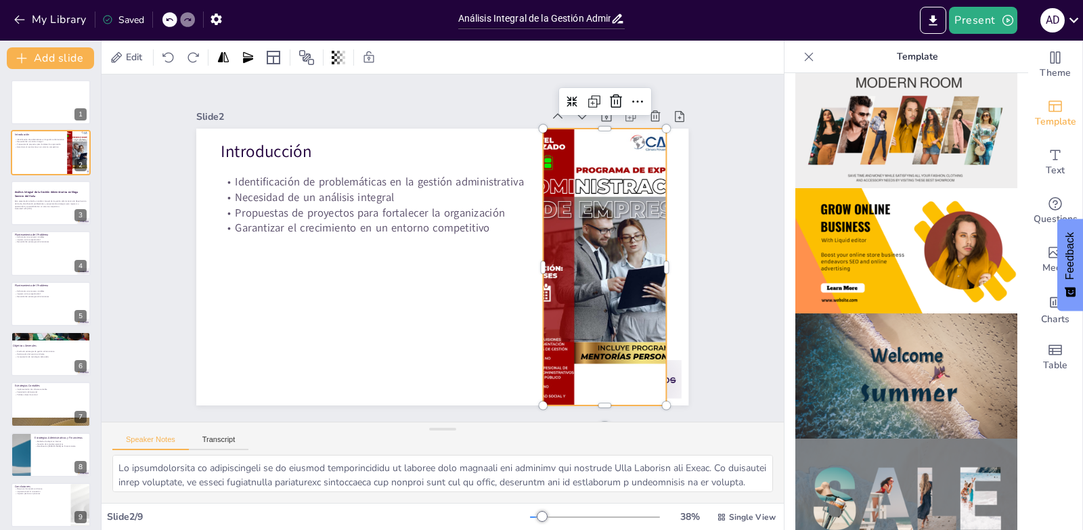
click at [626, 250] on div at bounding box center [525, 108] width 337 height 303
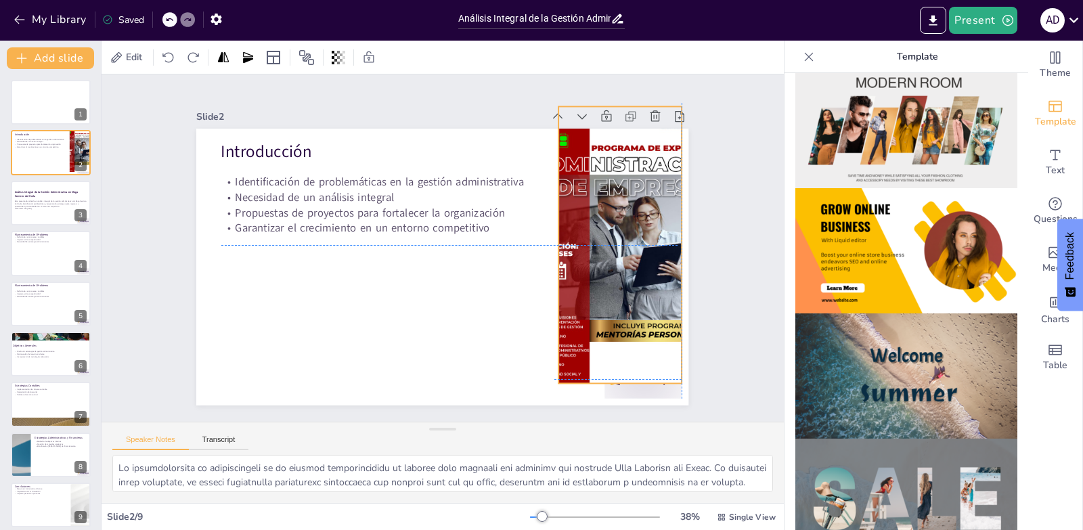
drag, startPoint x: 625, startPoint y: 292, endPoint x: 636, endPoint y: 266, distance: 27.9
click at [634, 204] on div at bounding box center [477, 73] width 314 height 261
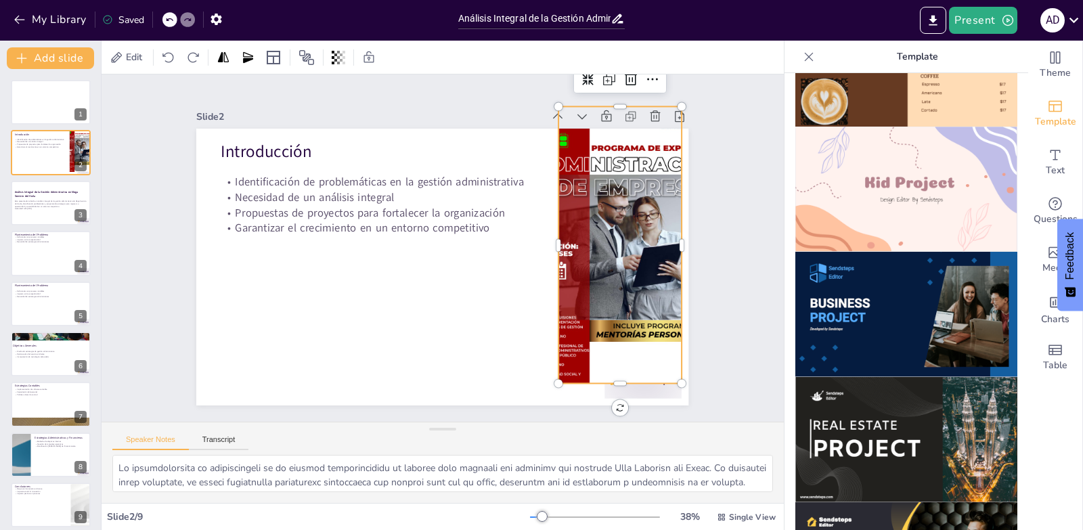
scroll to position [948, 0]
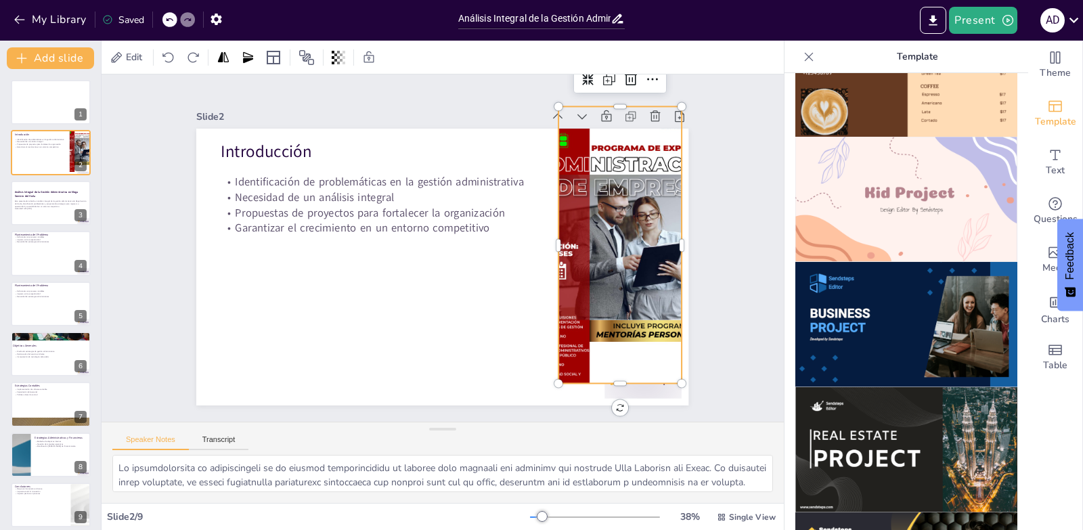
click at [943, 387] on img at bounding box center [907, 449] width 222 height 125
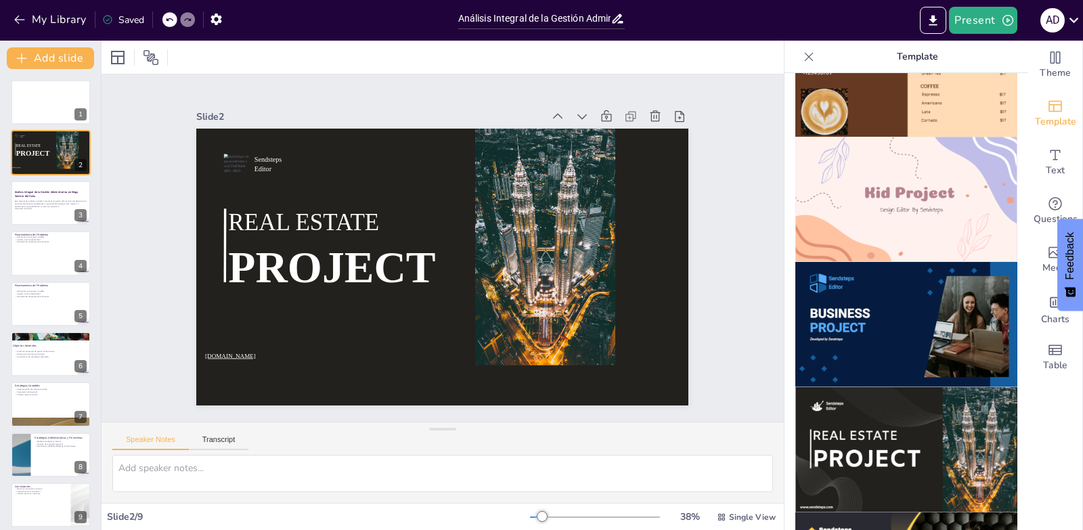
click at [170, 21] on icon at bounding box center [169, 19] width 7 height 3
type textarea "Lo ipsumdolorsita co adipiscingeli se do eiusmod temporincididu ut laboree dolo…"
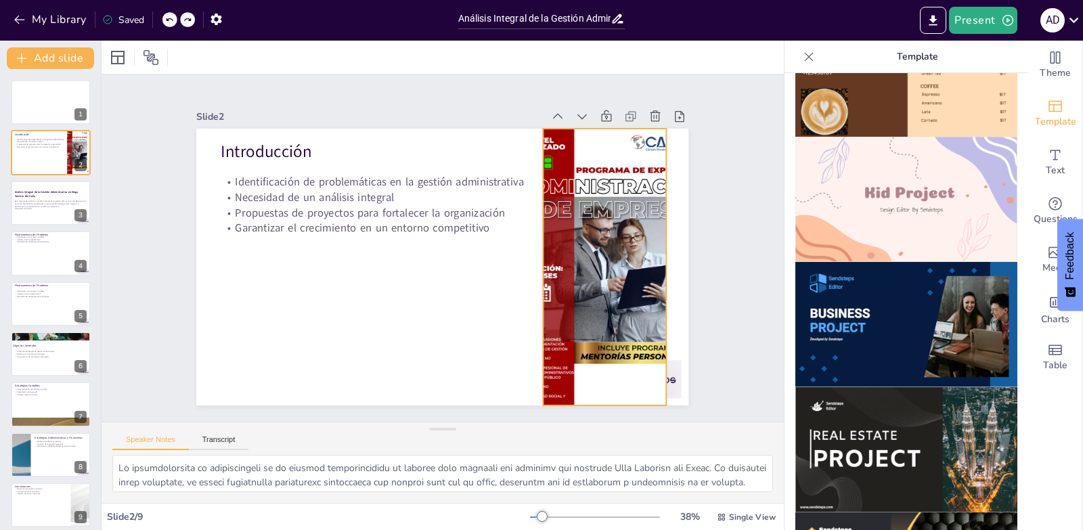
drag, startPoint x: 940, startPoint y: 408, endPoint x: 654, endPoint y: 299, distance: 306.4
click at [644, 295] on div "Document fonts Akatab Recently used Mulish Popular fonts Lato Montserrat Open S…" at bounding box center [541, 286] width 1083 height 490
drag, startPoint x: 862, startPoint y: 389, endPoint x: 875, endPoint y: 374, distance: 20.1
click at [842, 318] on div at bounding box center [907, 301] width 244 height 457
drag, startPoint x: 920, startPoint y: 380, endPoint x: 622, endPoint y: 311, distance: 305.8
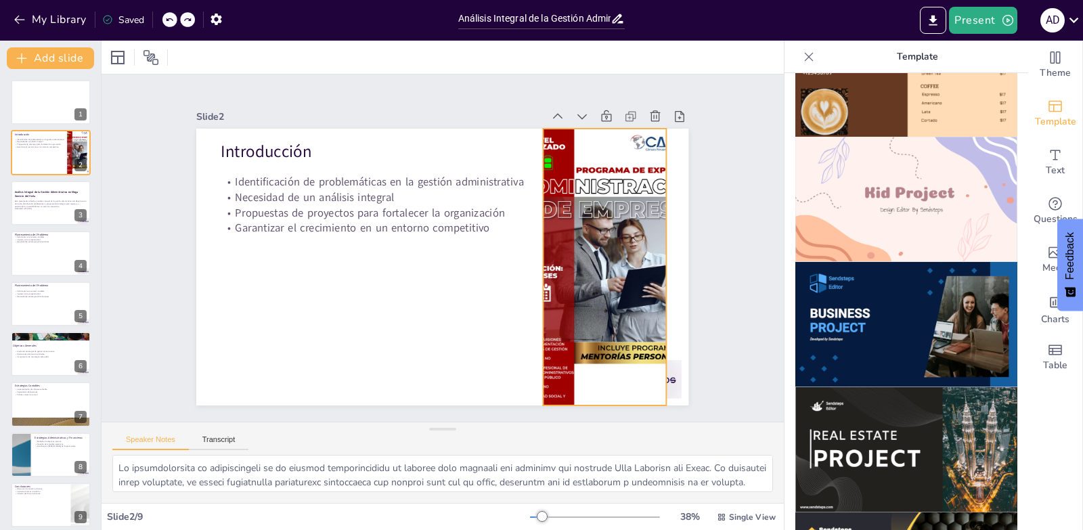
click at [622, 311] on div "Document fonts Akatab Recently used Mulish Popular fonts Lato Montserrat Open S…" at bounding box center [541, 286] width 1083 height 490
click at [622, 294] on div at bounding box center [554, 128] width 346 height 331
click at [969, 414] on img at bounding box center [907, 449] width 222 height 125
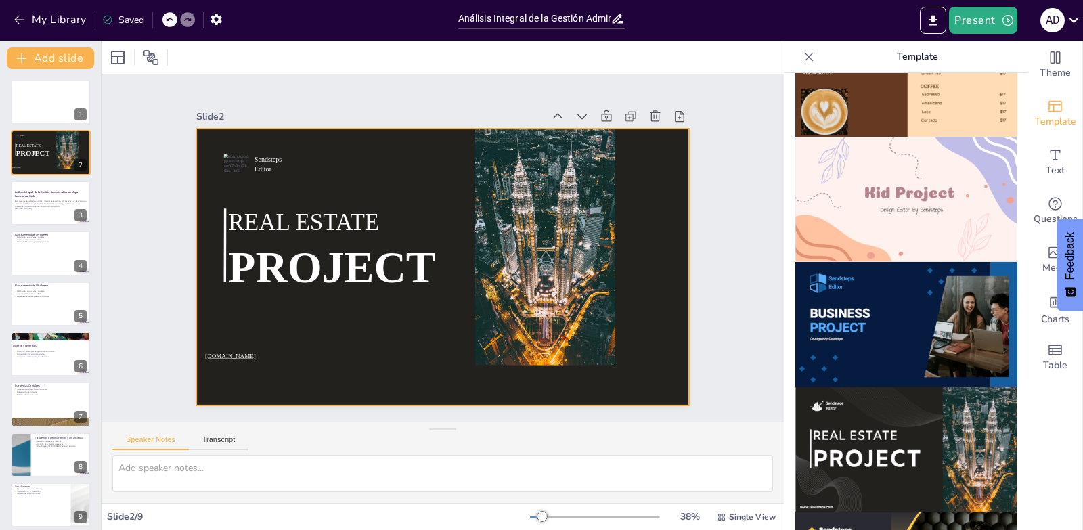
drag, startPoint x: 931, startPoint y: 396, endPoint x: 635, endPoint y: 266, distance: 323.2
click at [639, 269] on div "Document fonts Akatab Recently used Mulish Popular fonts Lato Montserrat Open S…" at bounding box center [541, 286] width 1083 height 490
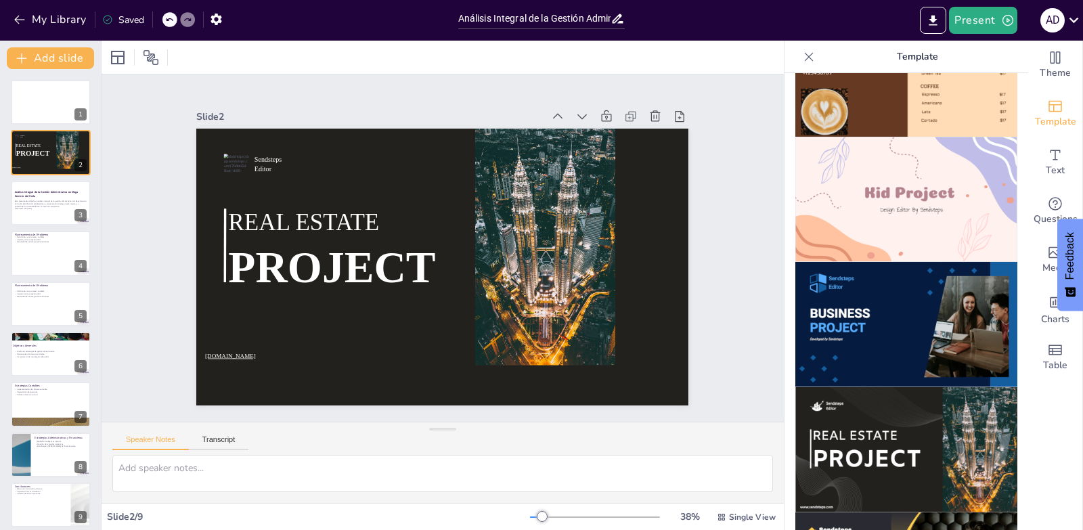
click at [171, 23] on icon at bounding box center [169, 20] width 8 height 8
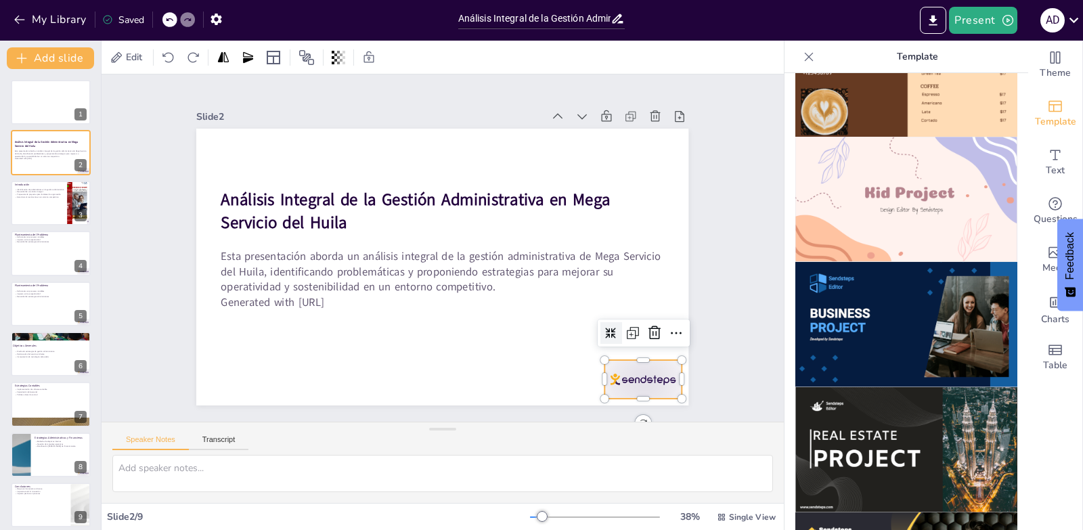
click at [633, 183] on div at bounding box center [657, 140] width 72 height 86
click at [653, 319] on icon at bounding box center [662, 310] width 18 height 18
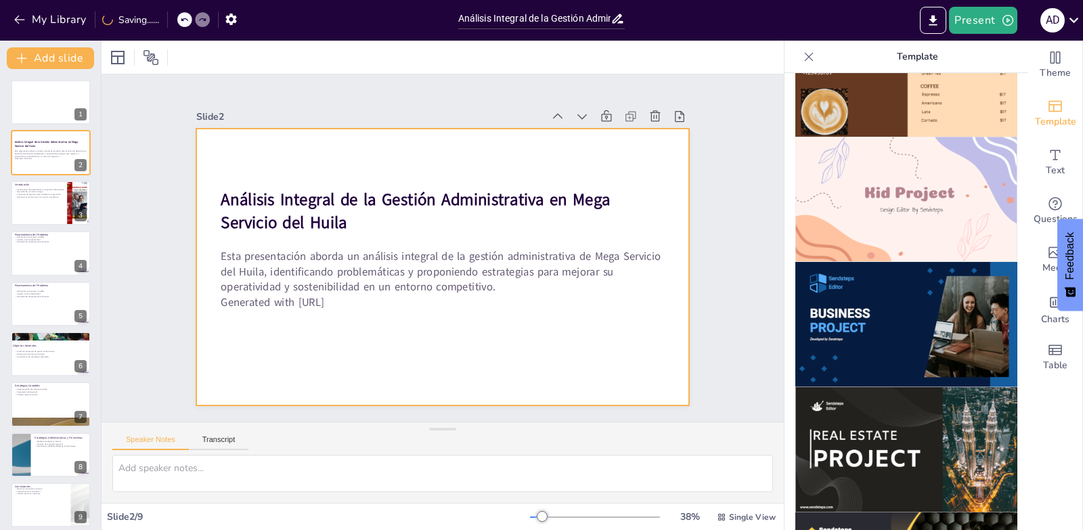
click at [633, 326] on div at bounding box center [449, 266] width 554 height 416
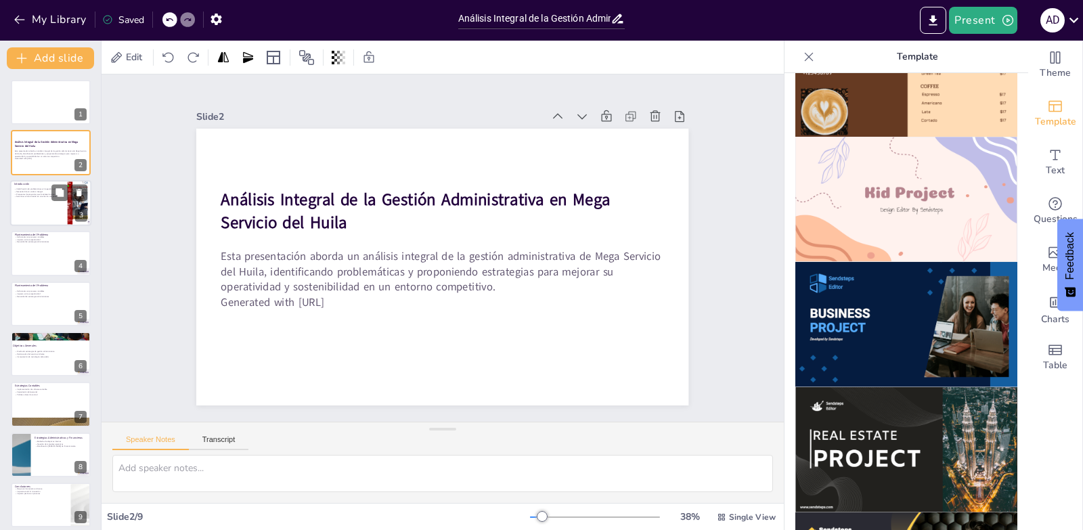
click at [43, 206] on div at bounding box center [50, 203] width 81 height 46
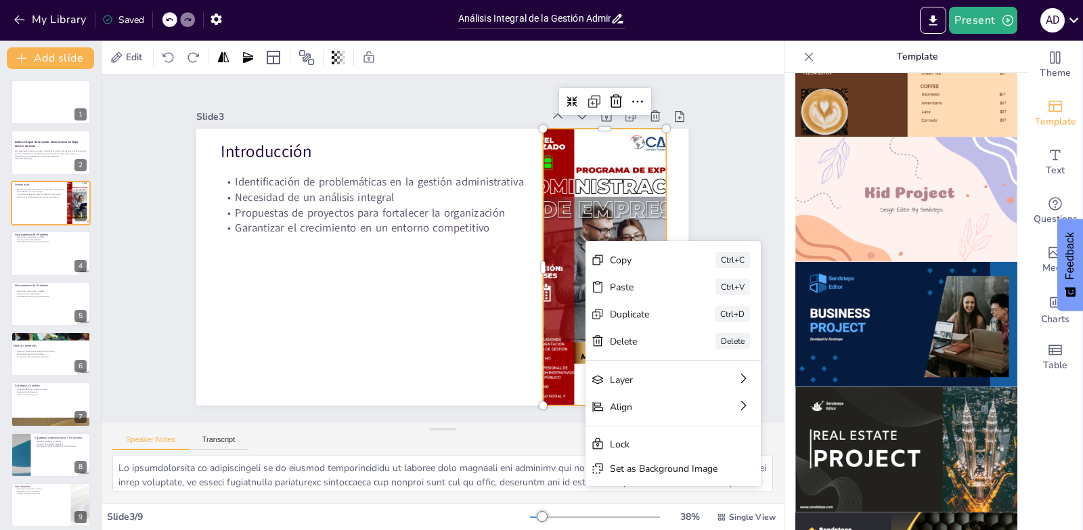
click at [596, 214] on div at bounding box center [511, 99] width 328 height 283
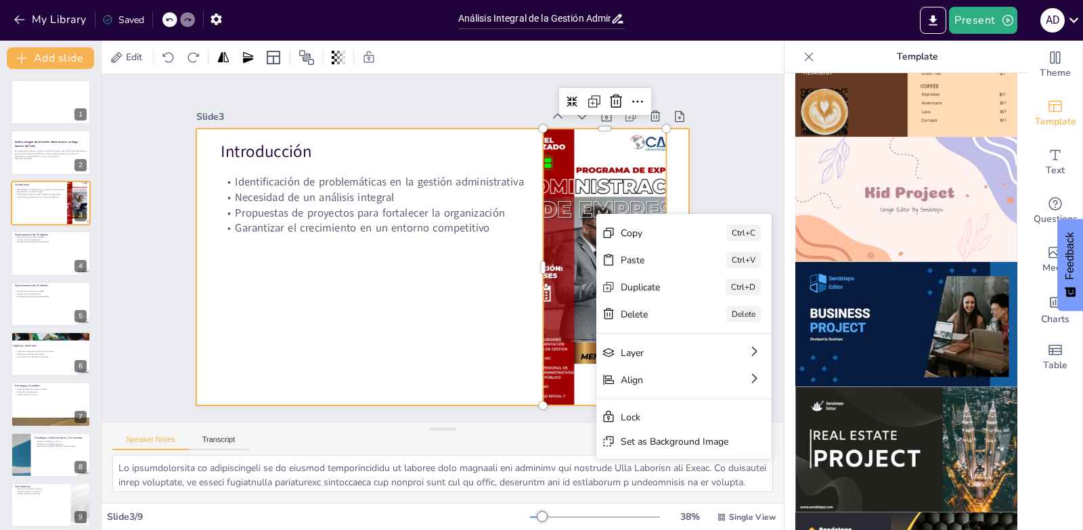
click at [678, 192] on div at bounding box center [459, 238] width 486 height 565
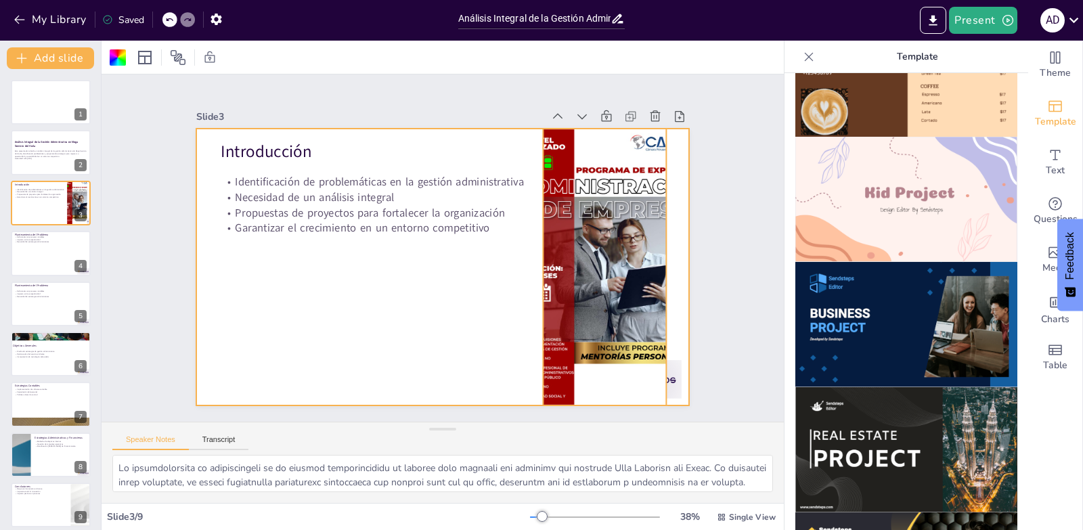
click at [621, 171] on div at bounding box center [585, 168] width 331 height 346
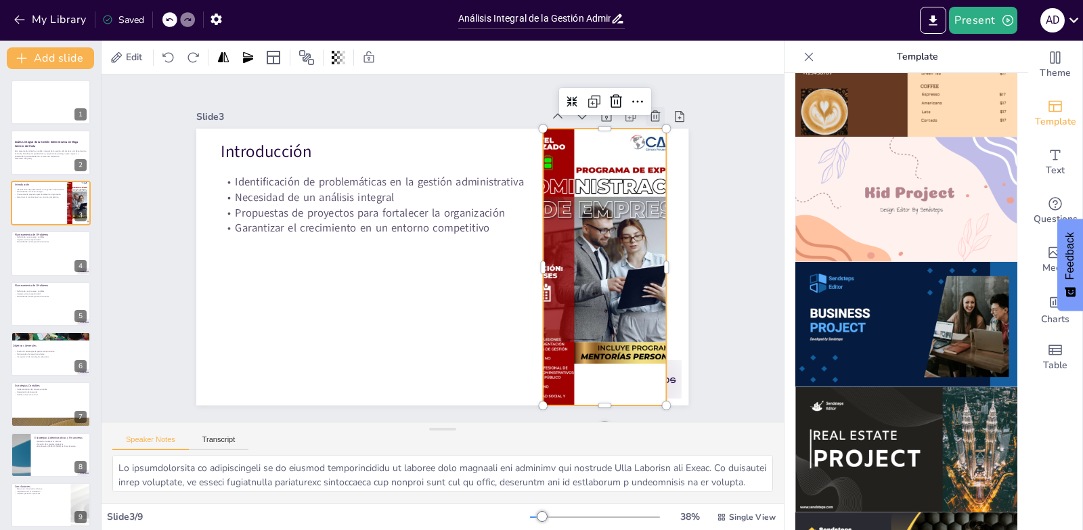
click at [236, 375] on icon at bounding box center [230, 380] width 10 height 11
type textarea "Las deficiencias en los procesos contables son un obstáculo significativo para …"
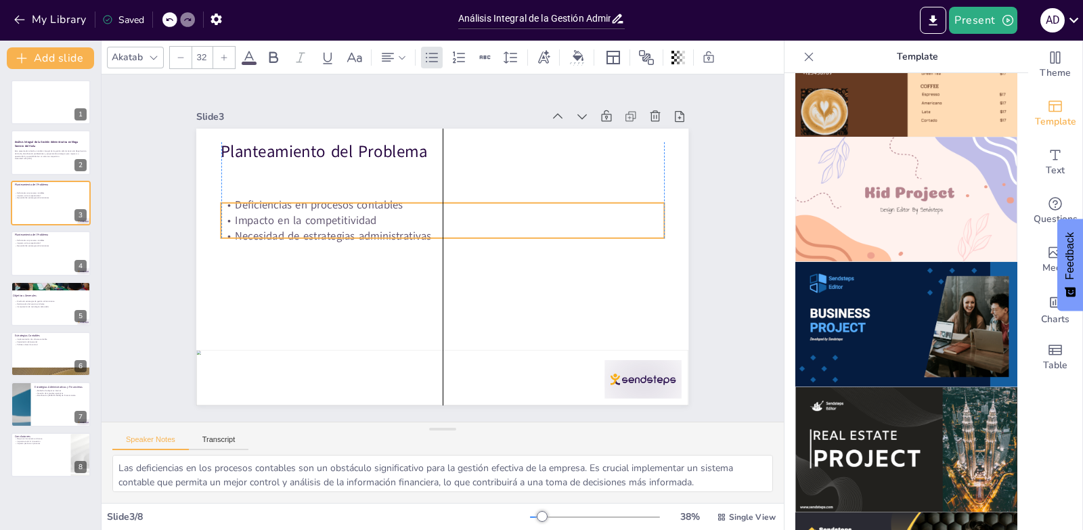
drag, startPoint x: 327, startPoint y: 173, endPoint x: 327, endPoint y: 211, distance: 37.9
click at [462, 211] on p "Impacto en la competitividad" at bounding box center [470, 247] width 16 height 443
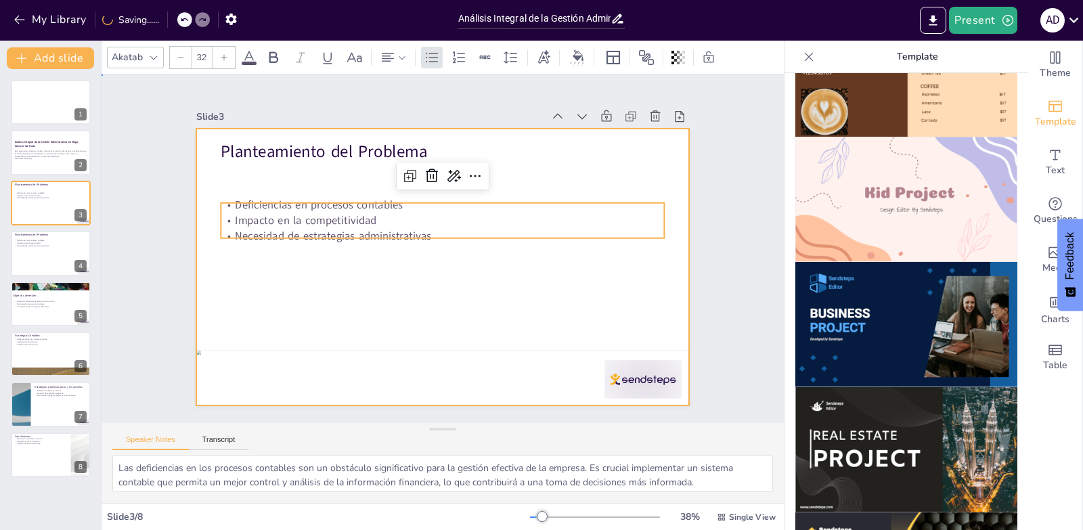
click at [567, 170] on div at bounding box center [461, 251] width 373 height 539
